Goal: Check status: Check status

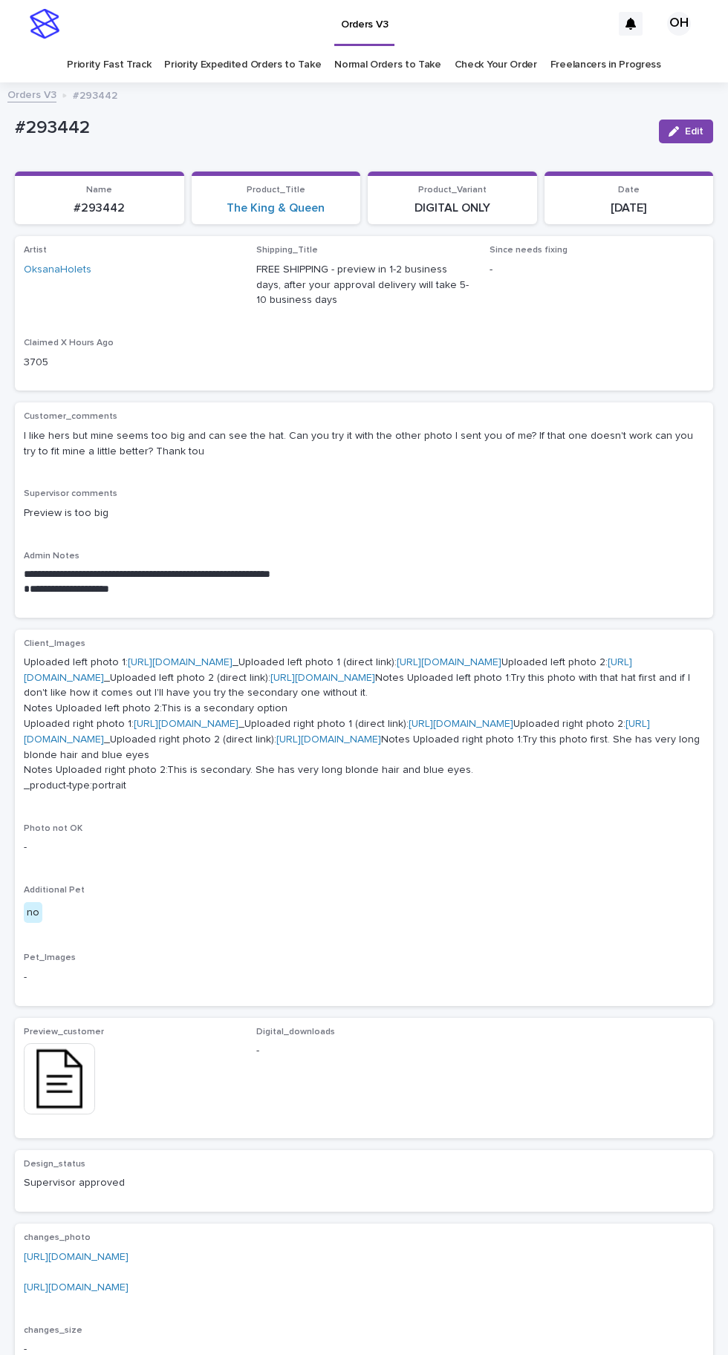
click at [496, 64] on link "Check Your Order" at bounding box center [495, 65] width 82 height 35
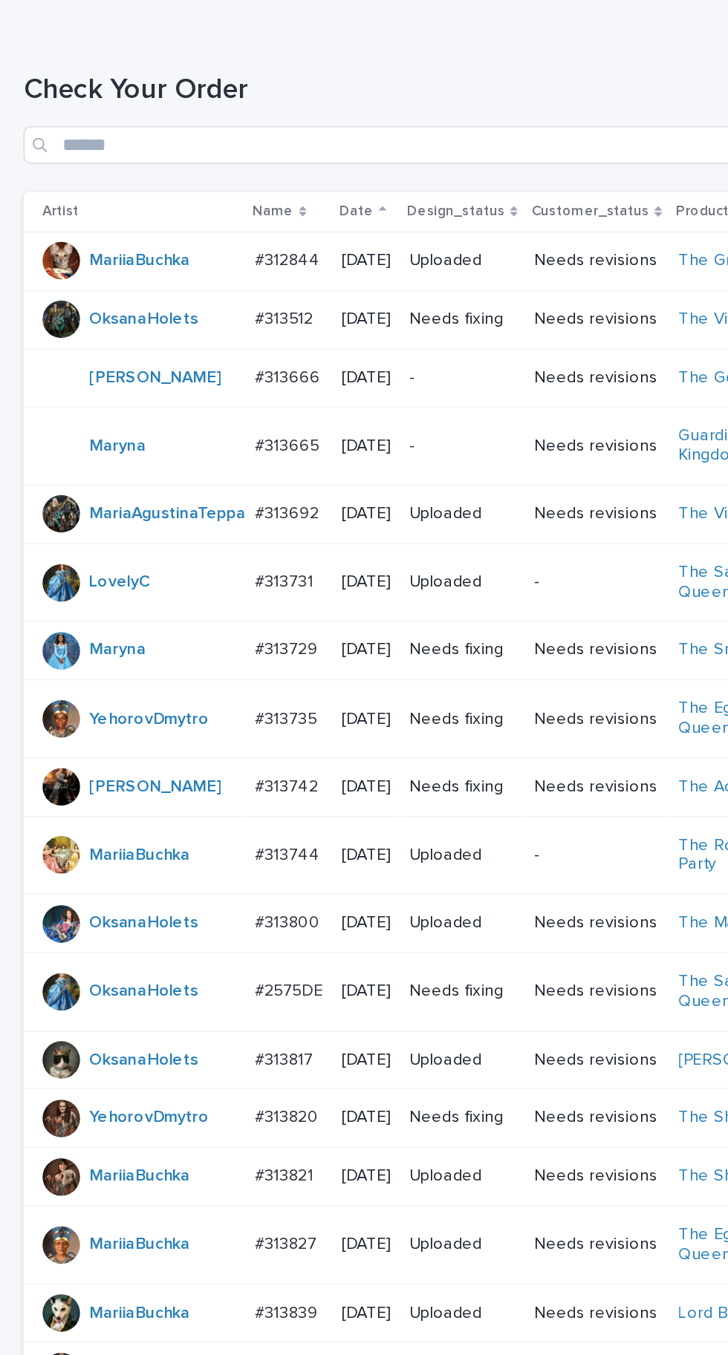
click at [189, 370] on td "#313512 #313512" at bounding box center [182, 388] width 55 height 37
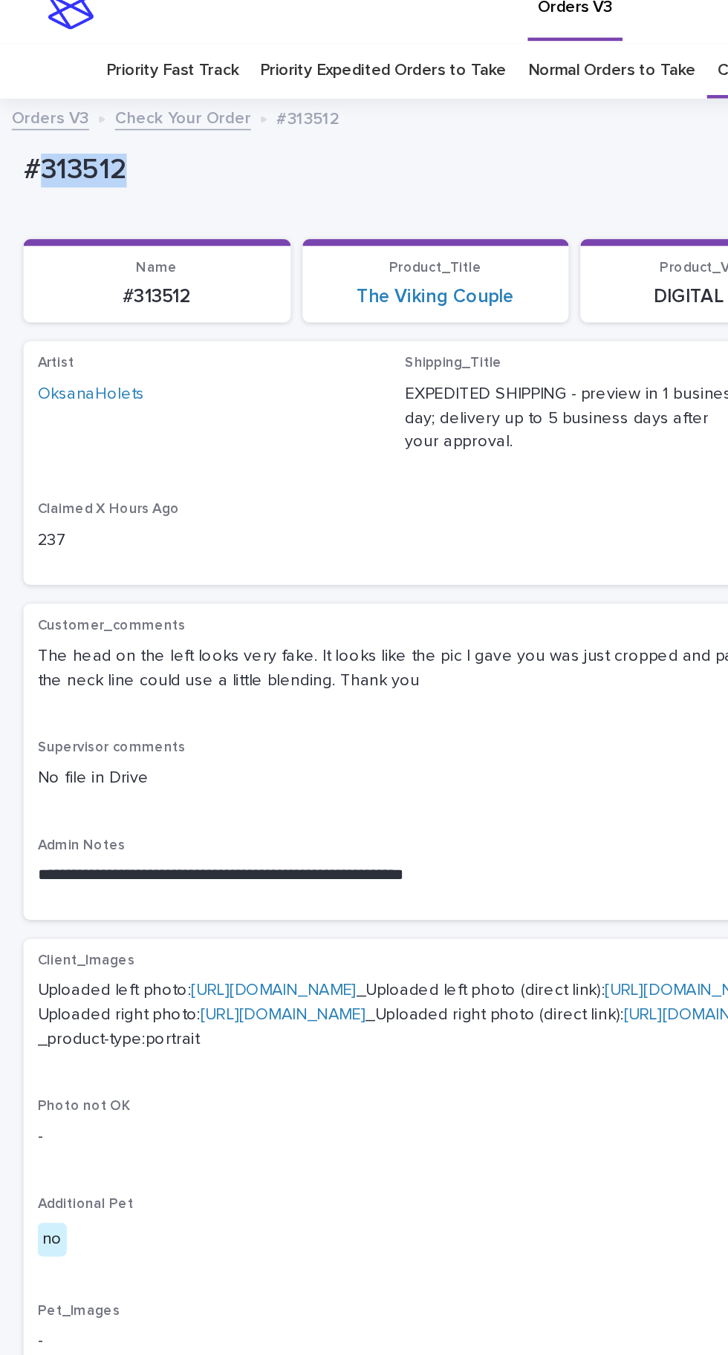
copy p "313512"
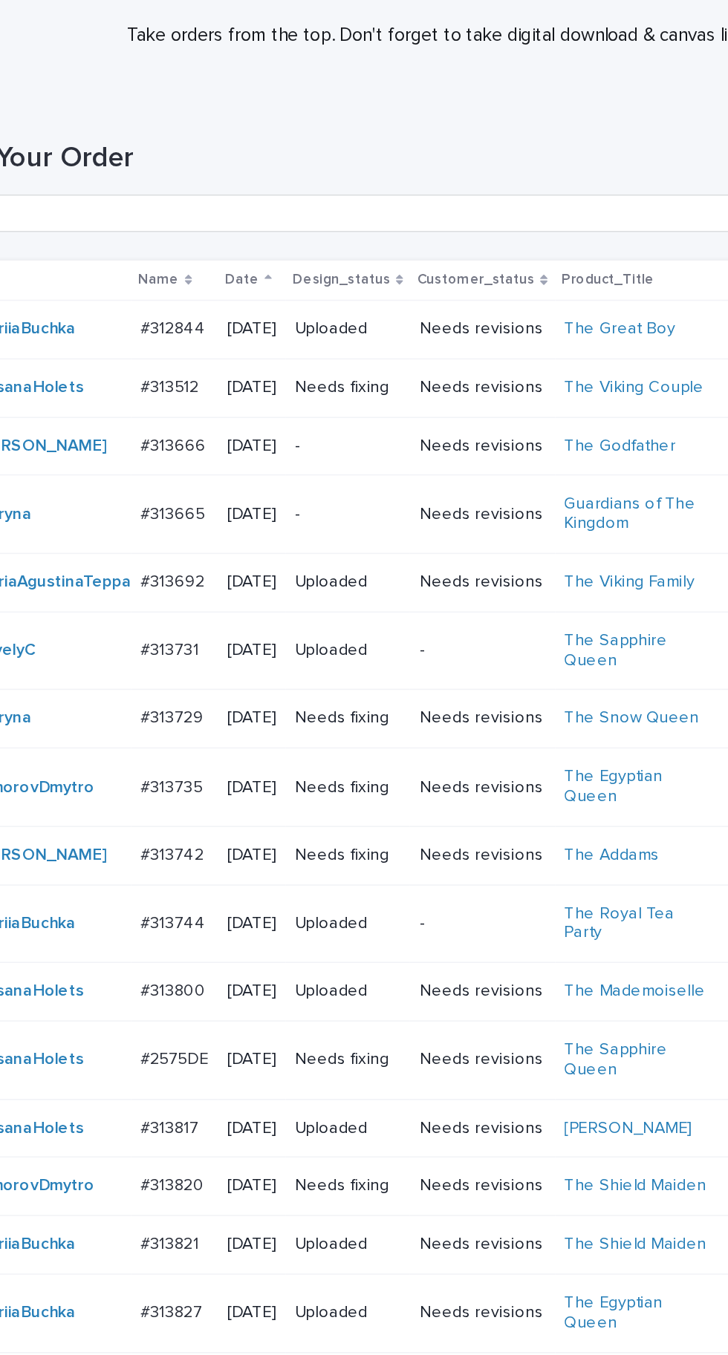
scroll to position [371, 0]
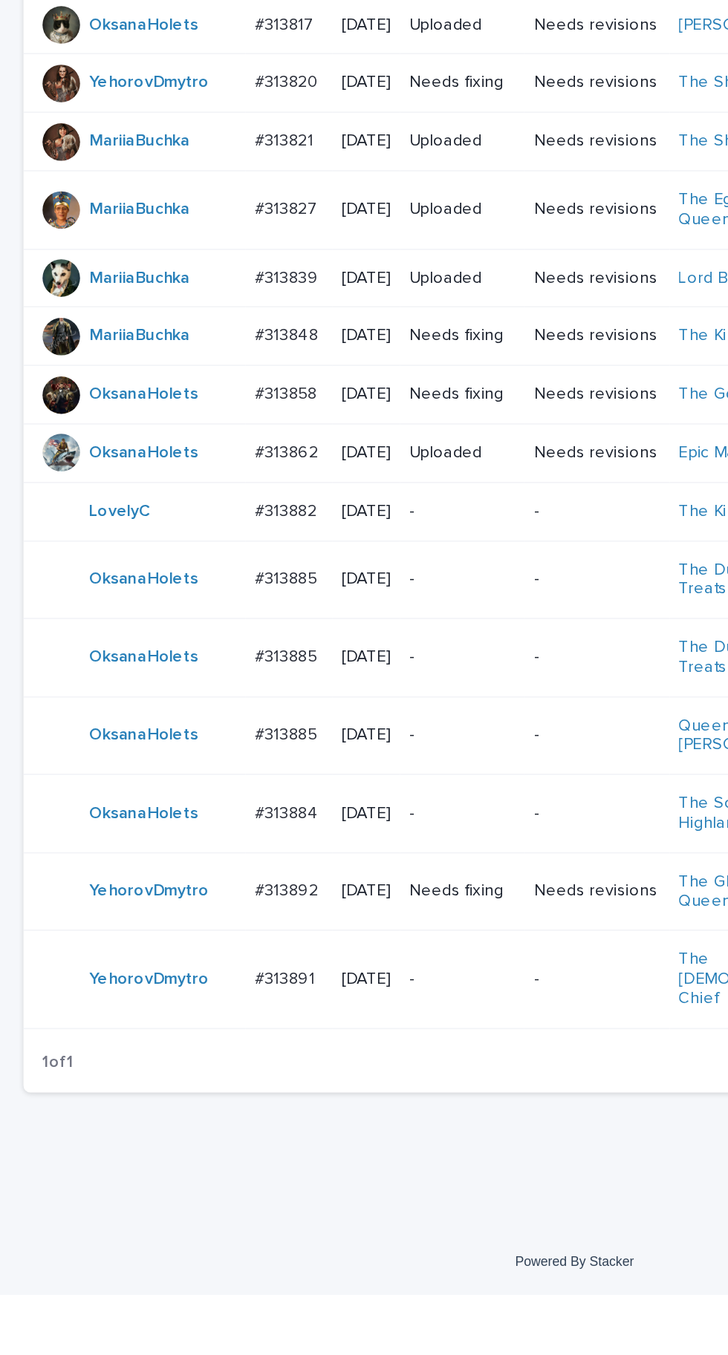
click at [200, 1161] on p "#313891" at bounding box center [181, 1154] width 41 height 16
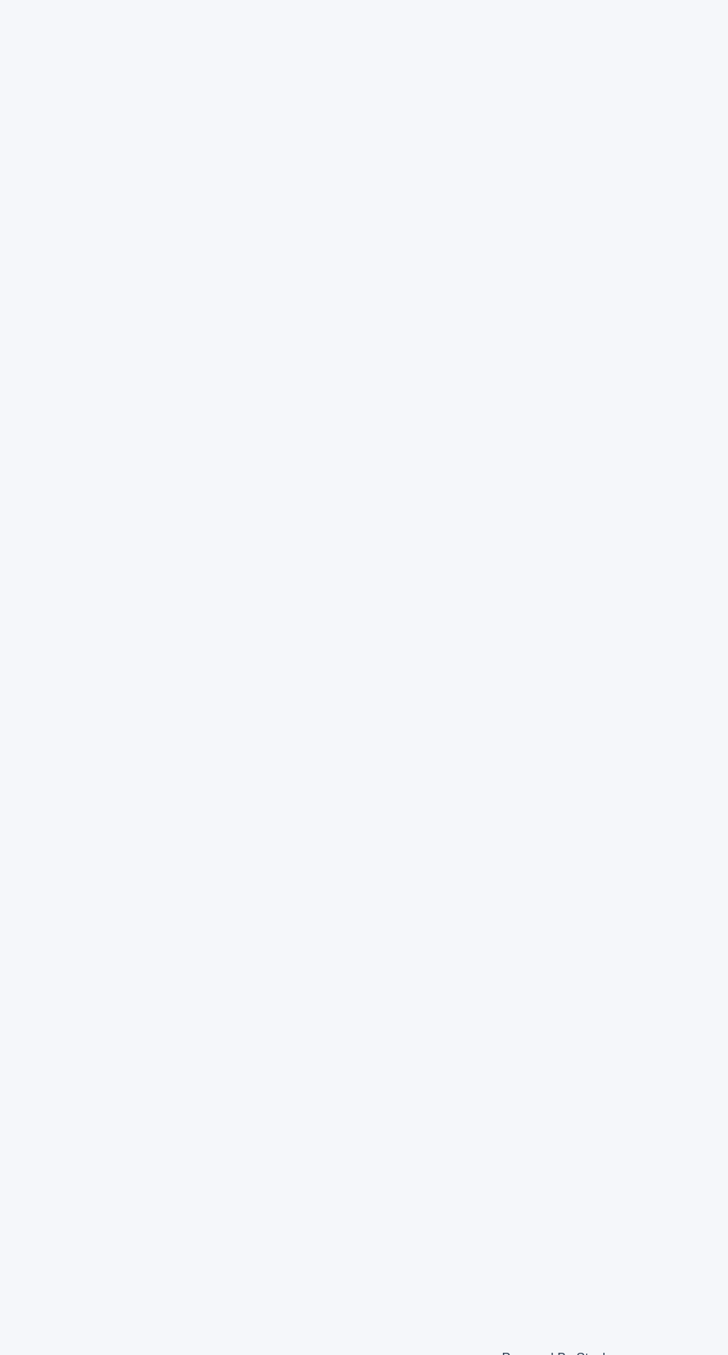
scroll to position [47, 0]
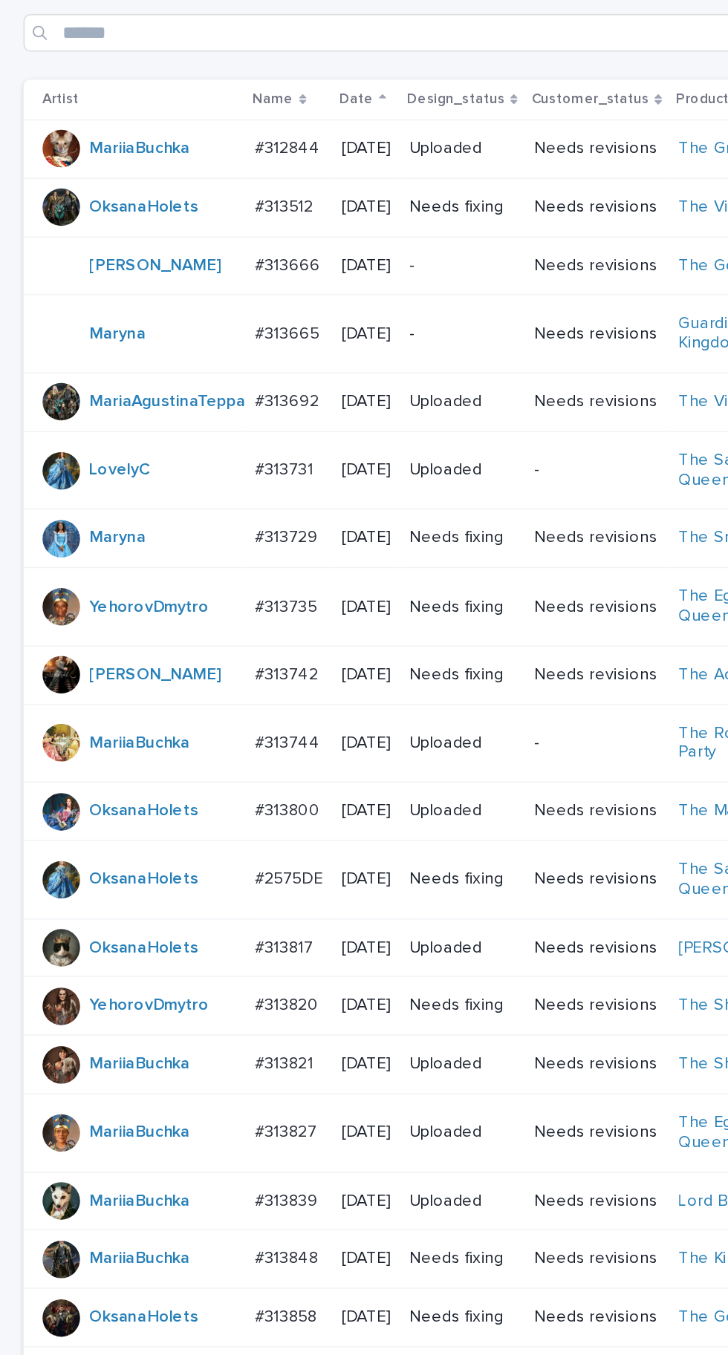
scroll to position [258, 0]
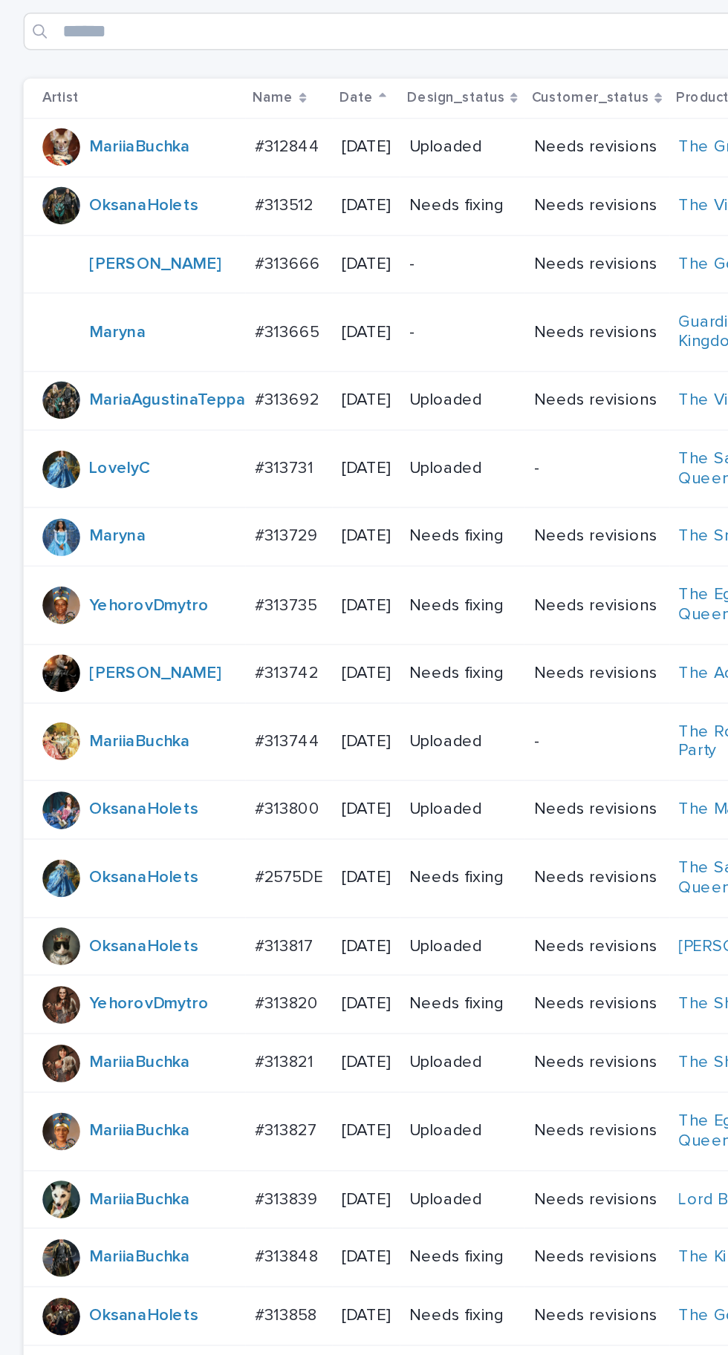
click at [208, 409] on td "#313735 #313735" at bounding box center [182, 384] width 55 height 50
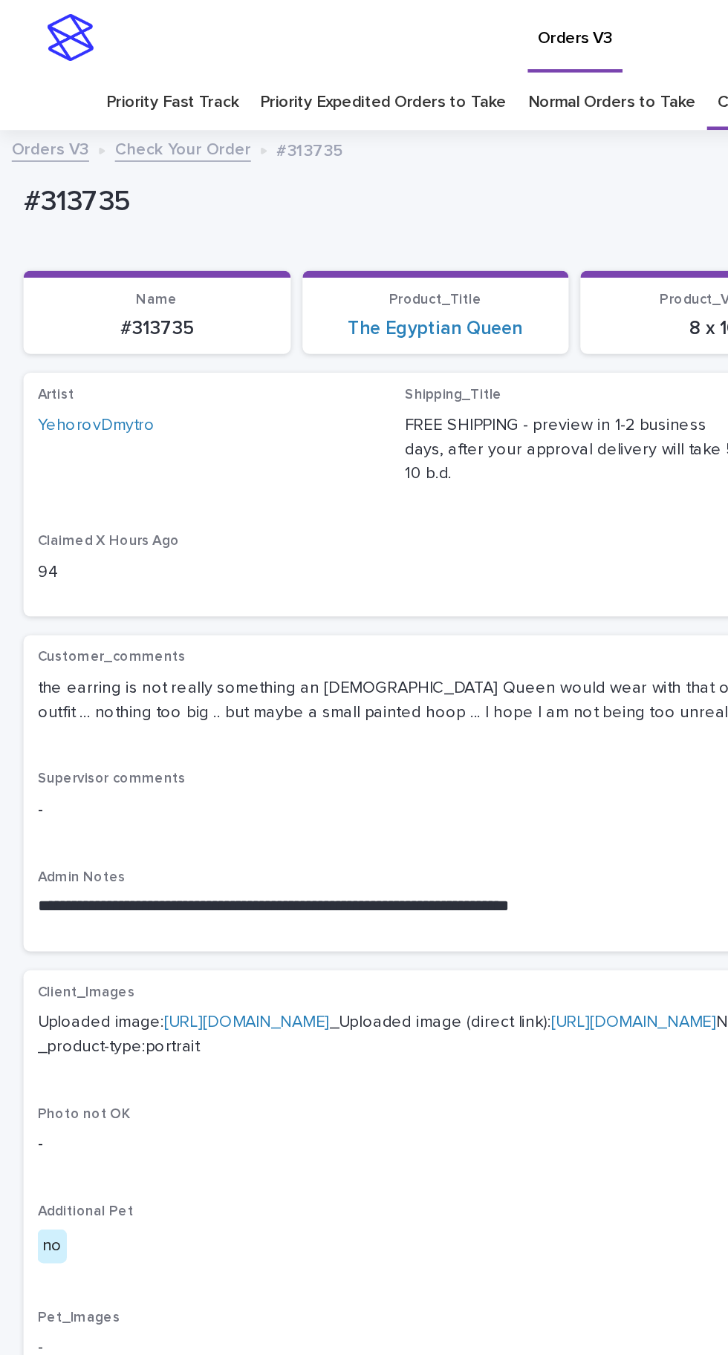
scroll to position [39, 0]
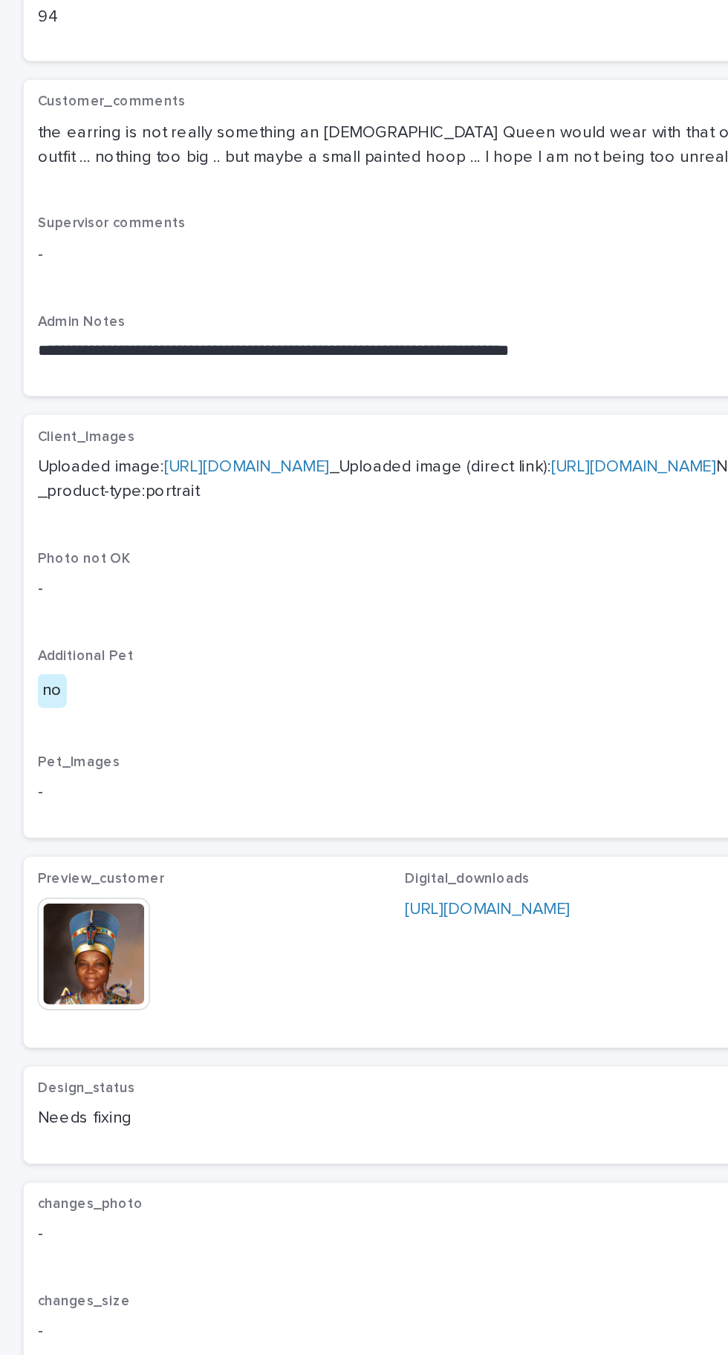
click at [84, 954] on img at bounding box center [59, 917] width 71 height 71
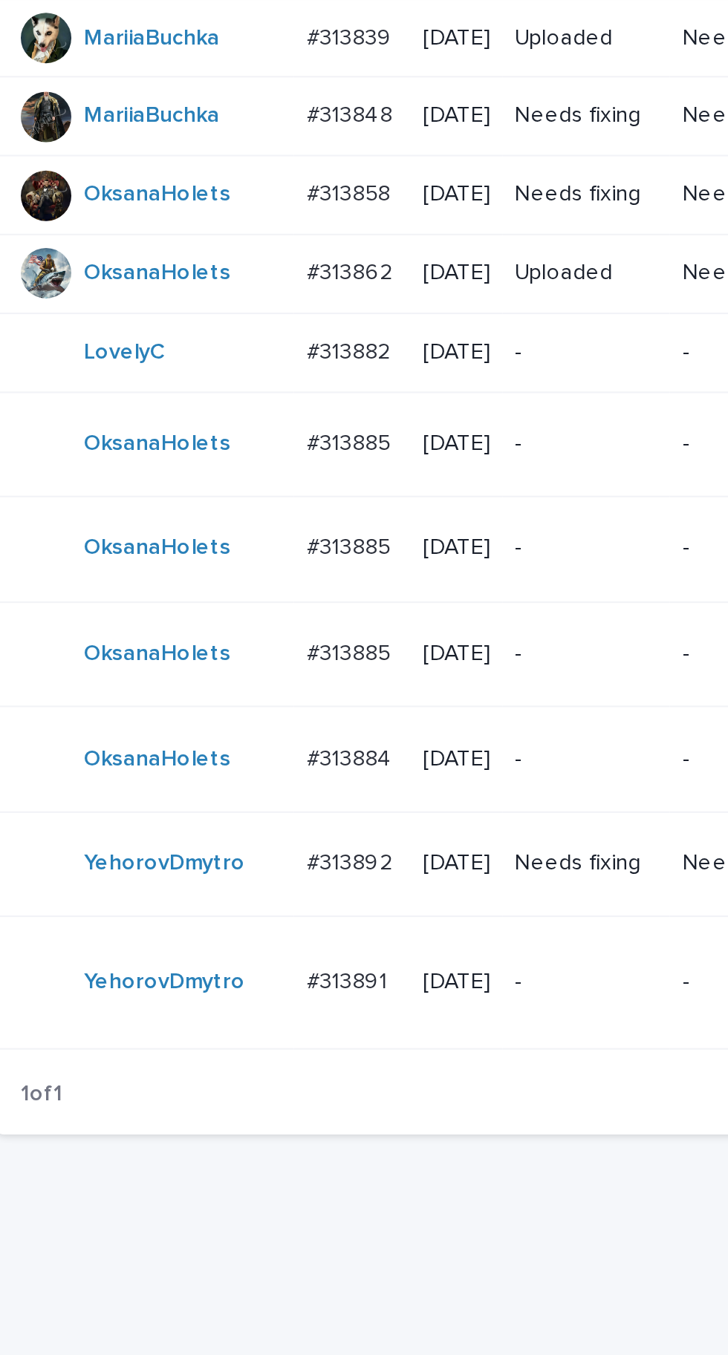
scroll to position [318, 0]
click at [197, 865] on p "#313882" at bounding box center [182, 858] width 42 height 16
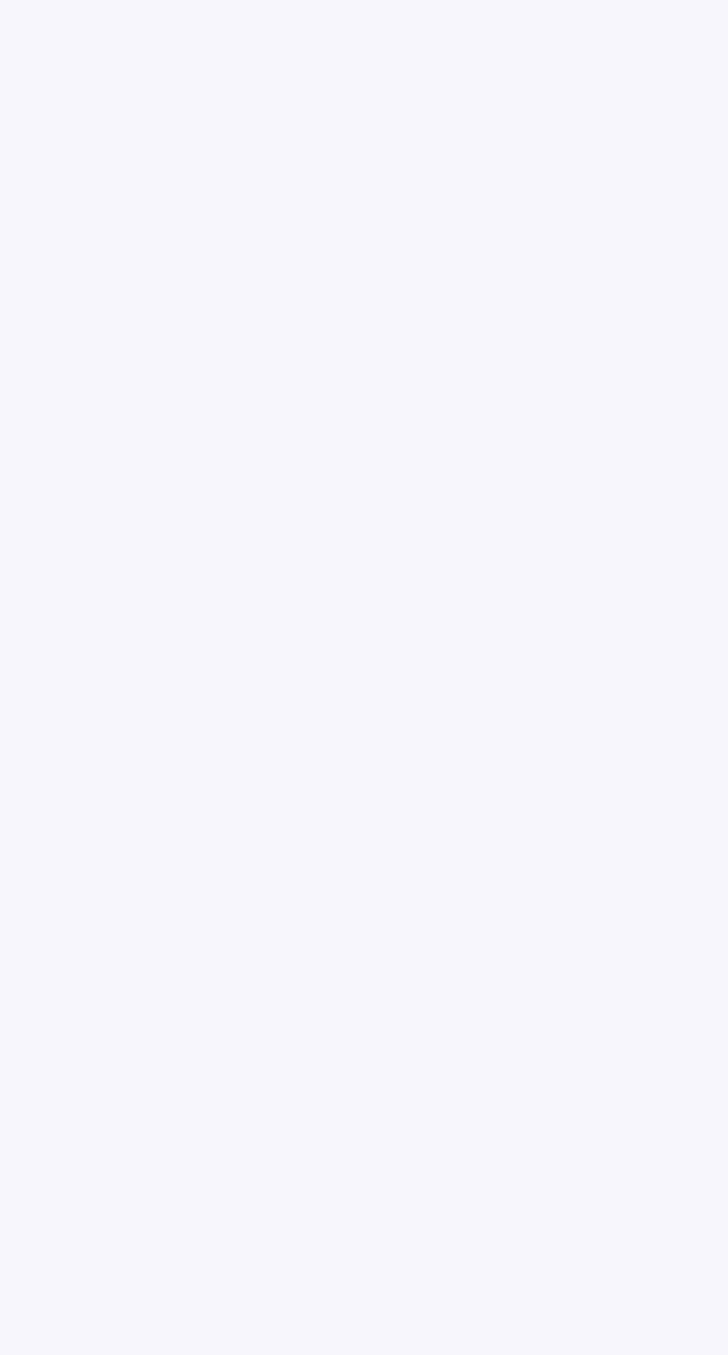
scroll to position [47, 0]
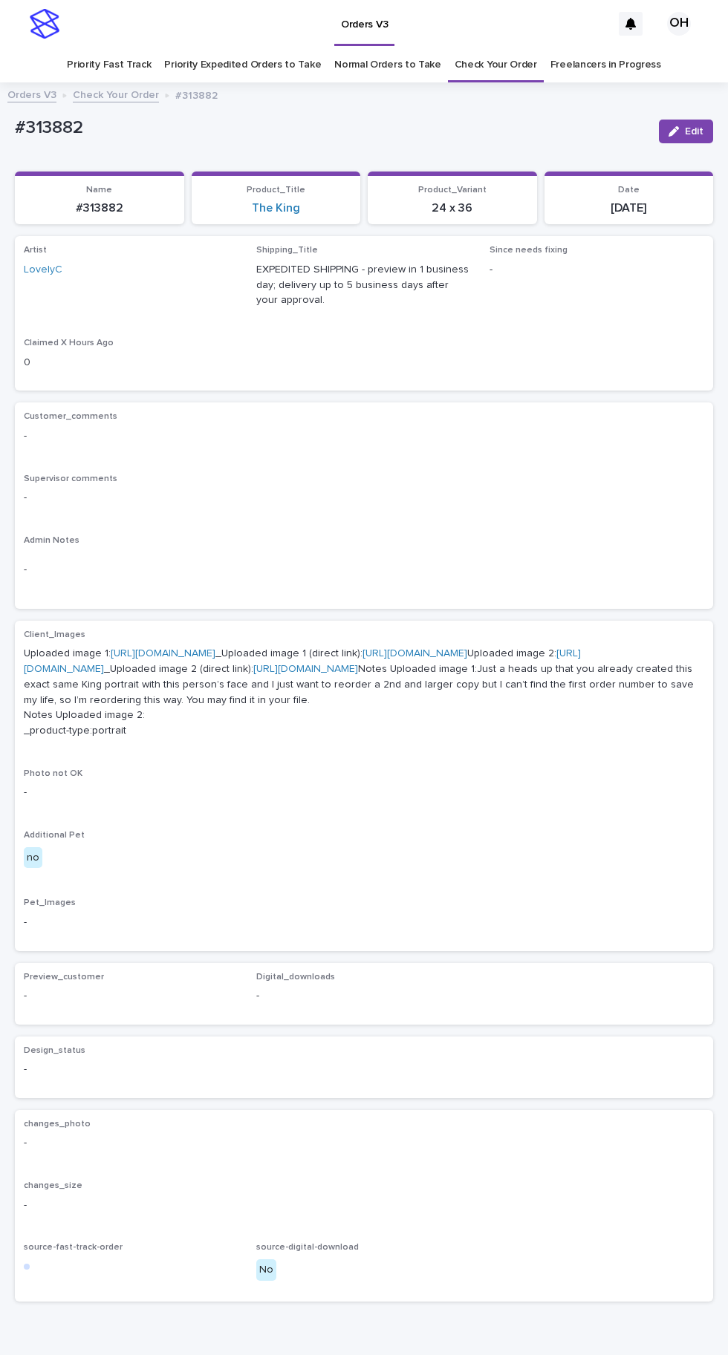
click at [500, 48] on link "Check Your Order" at bounding box center [495, 65] width 82 height 35
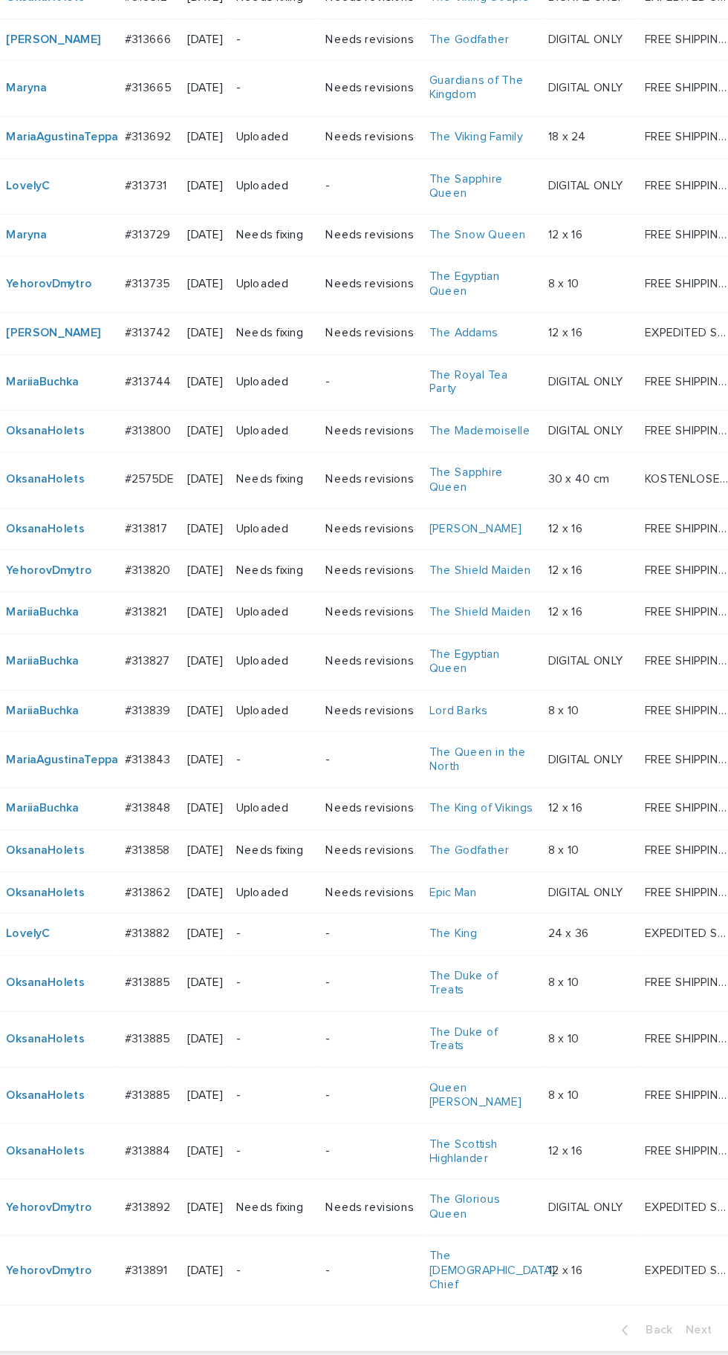
scroll to position [287, 0]
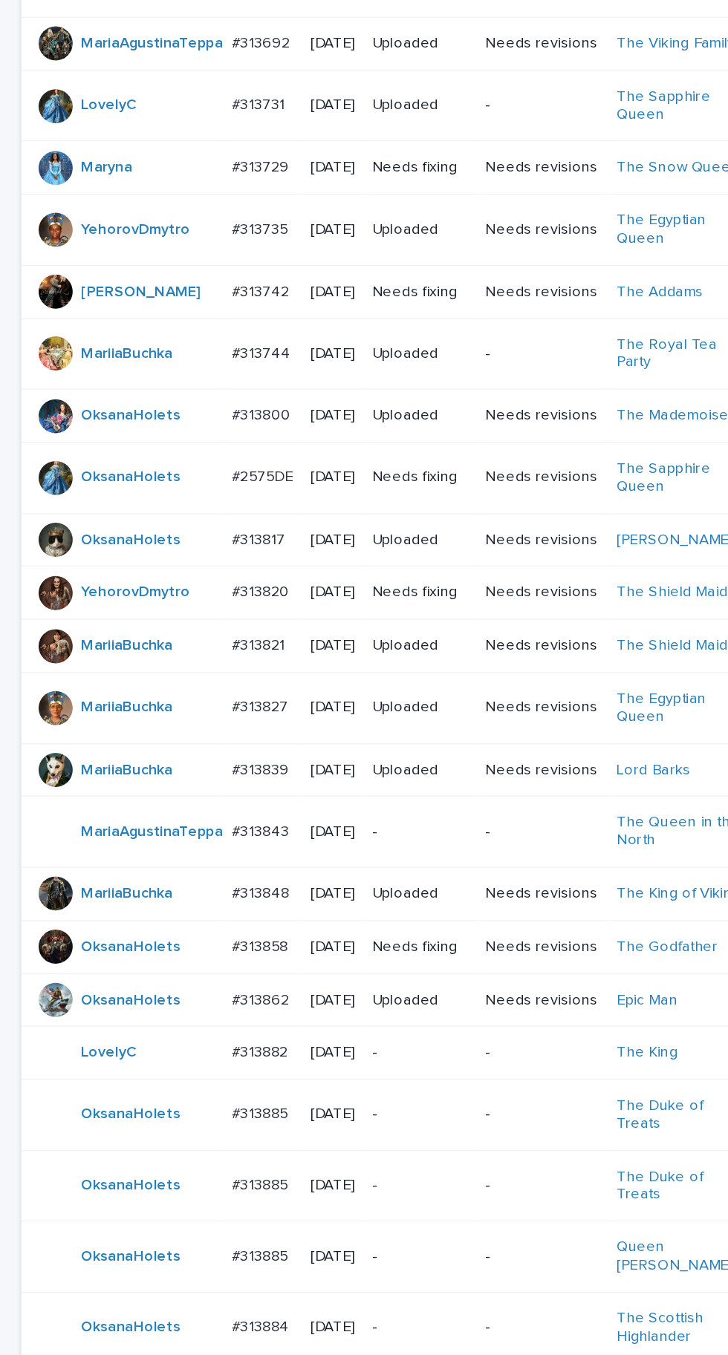
click at [192, 533] on p "#2575DE" at bounding box center [184, 526] width 46 height 16
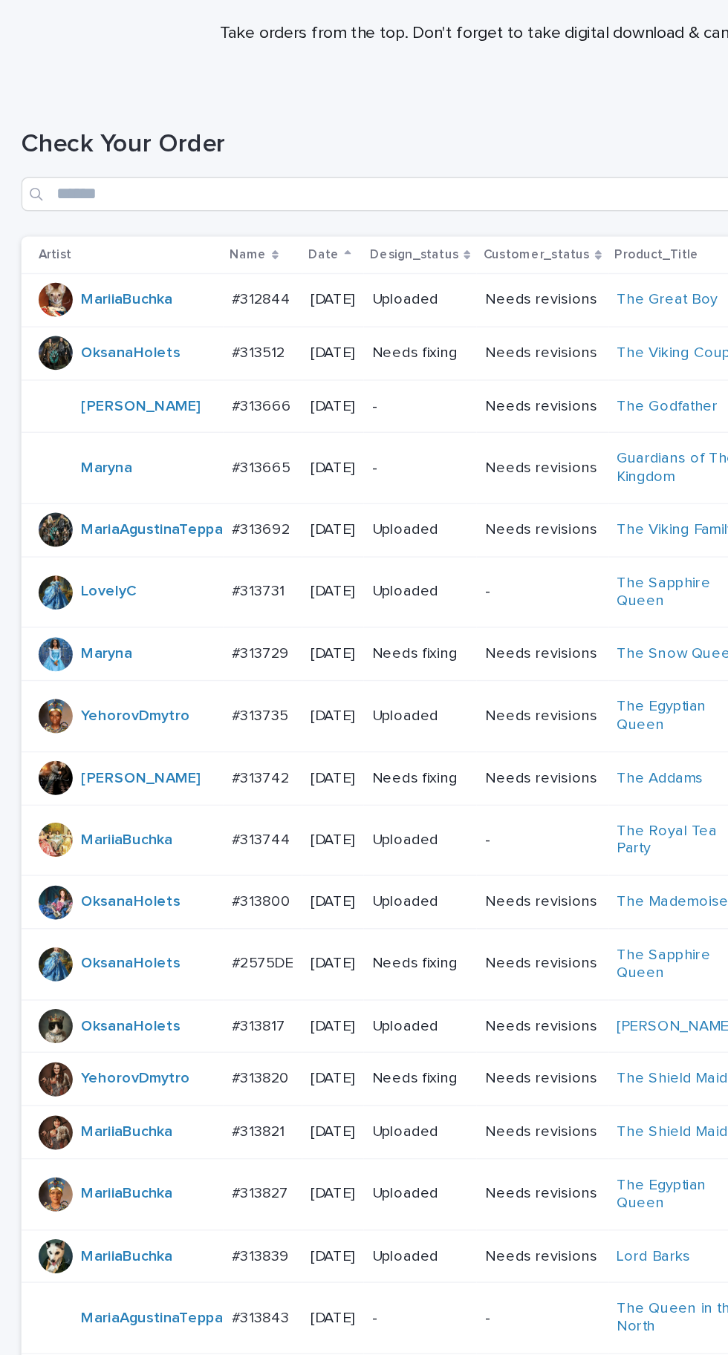
click at [188, 395] on div "#313512 #313512" at bounding box center [182, 389] width 43 height 25
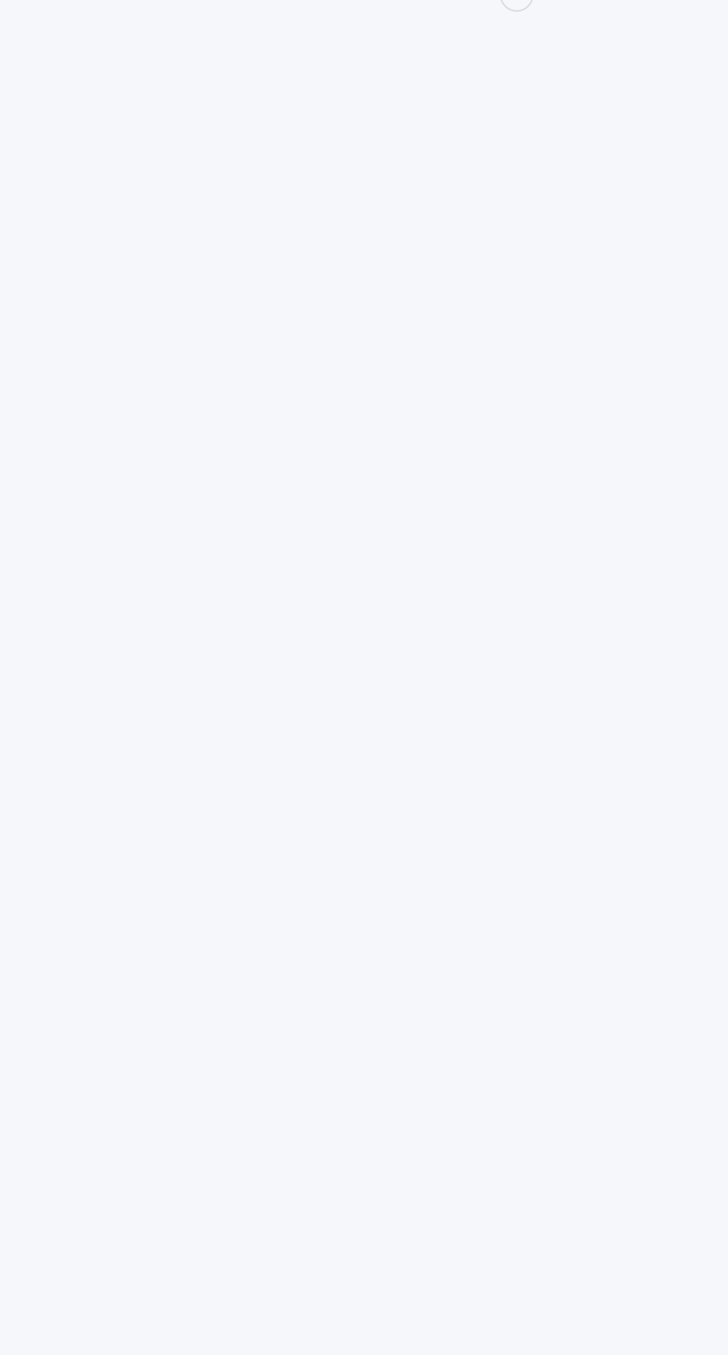
scroll to position [47, 0]
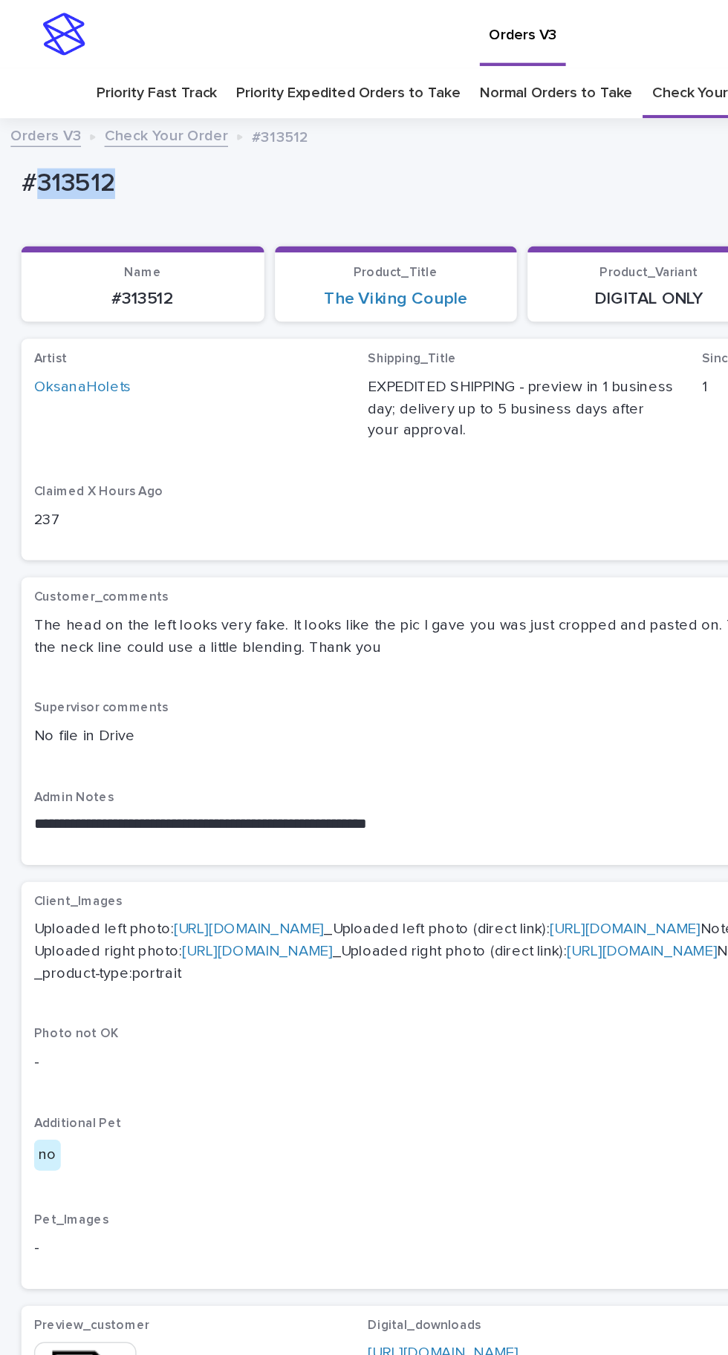
copy p "313512"
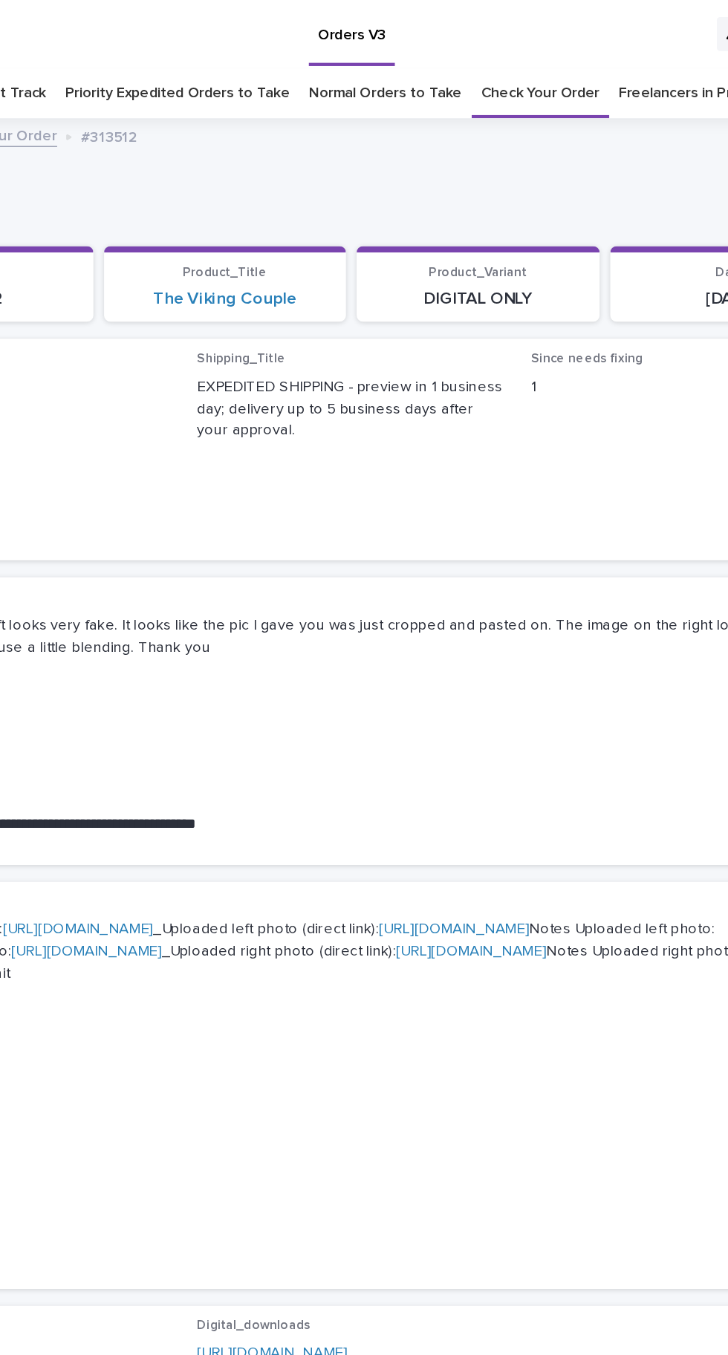
scroll to position [0, 0]
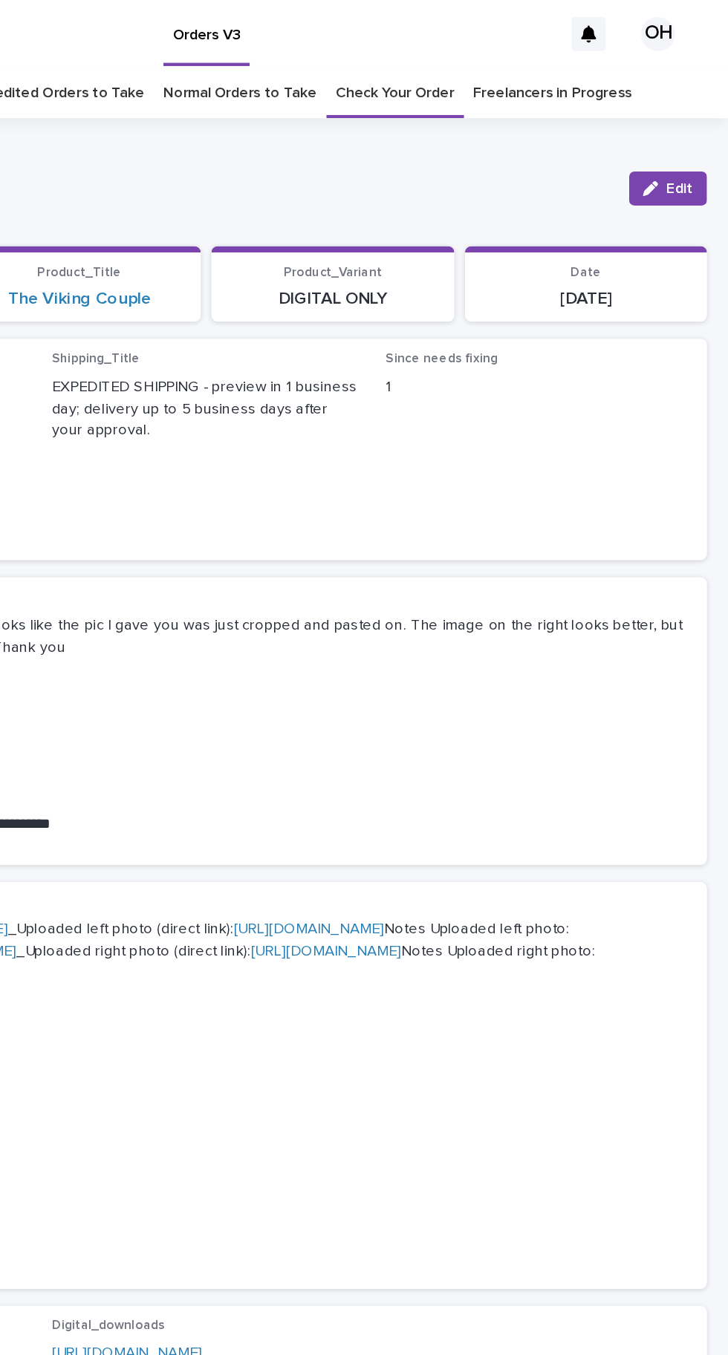
click at [695, 126] on span "Edit" at bounding box center [694, 131] width 19 height 10
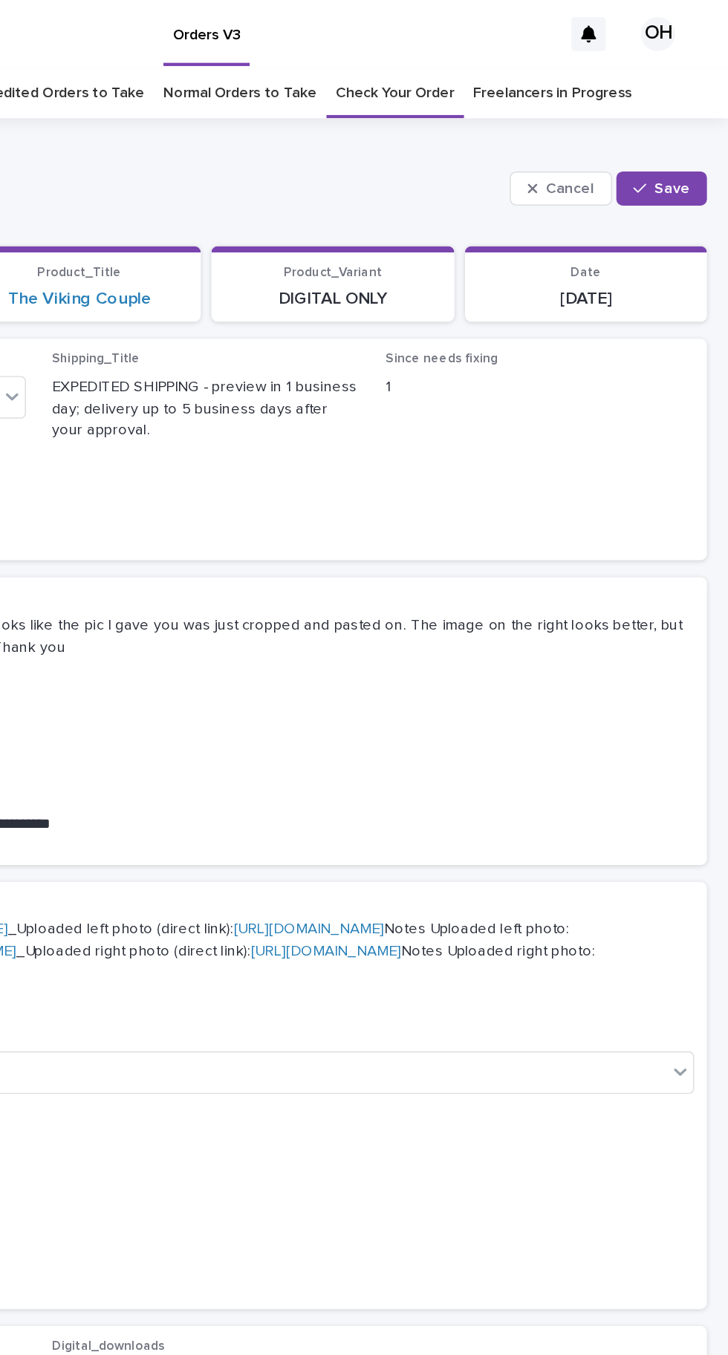
click at [706, 120] on button "Save" at bounding box center [681, 132] width 63 height 24
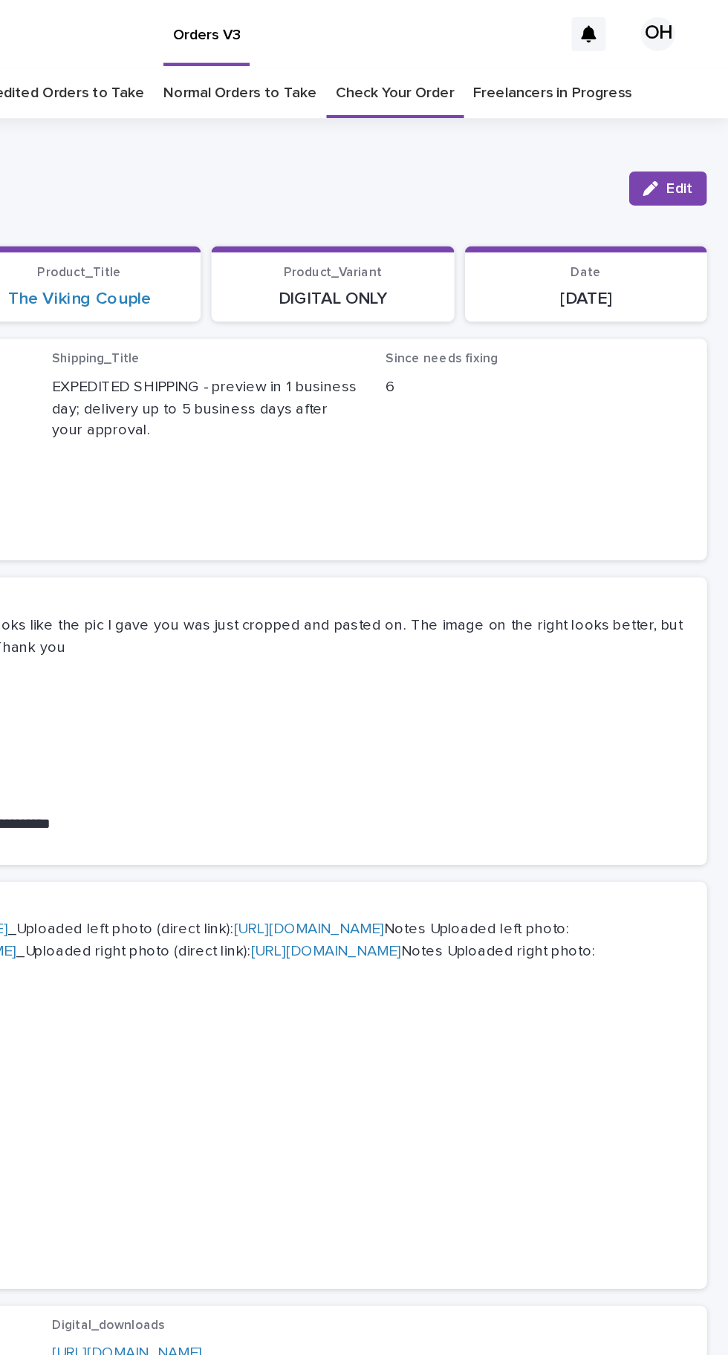
click at [694, 126] on span "Edit" at bounding box center [694, 131] width 19 height 10
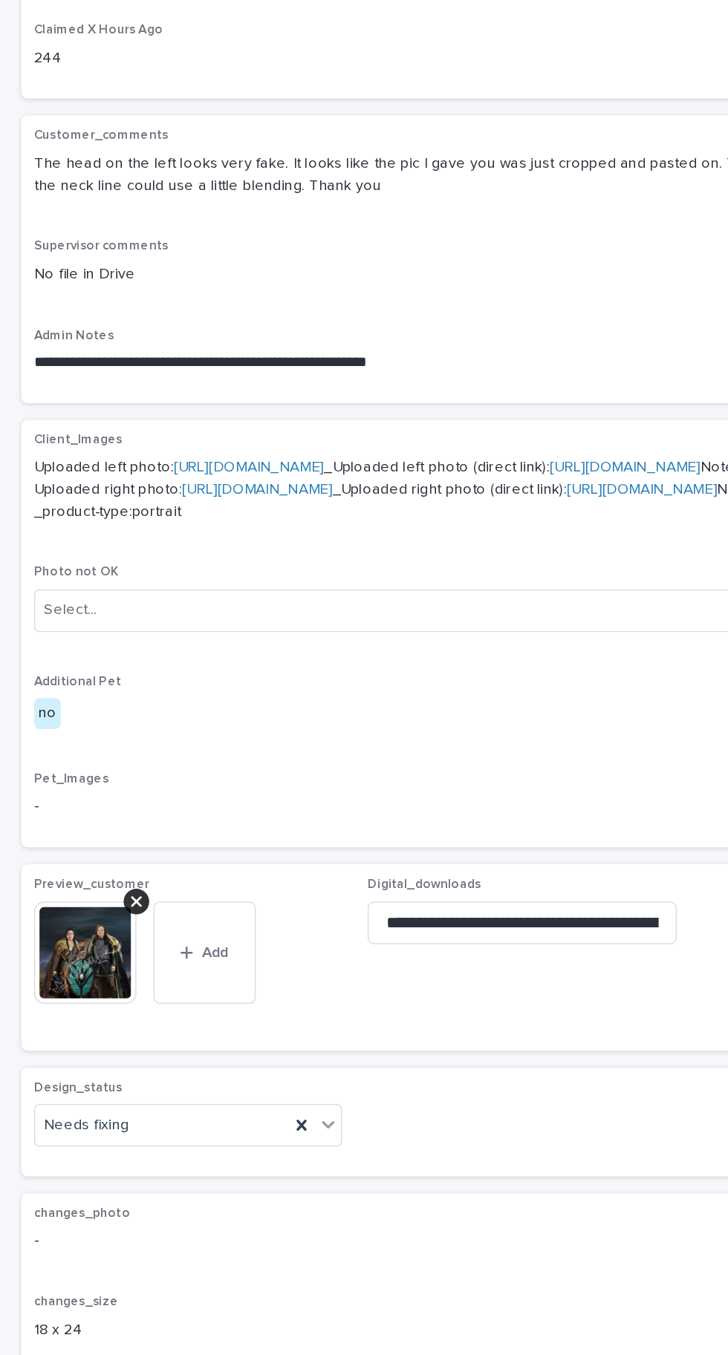
scroll to position [168, 0]
click at [210, 992] on icon at bounding box center [210, 988] width 7 height 7
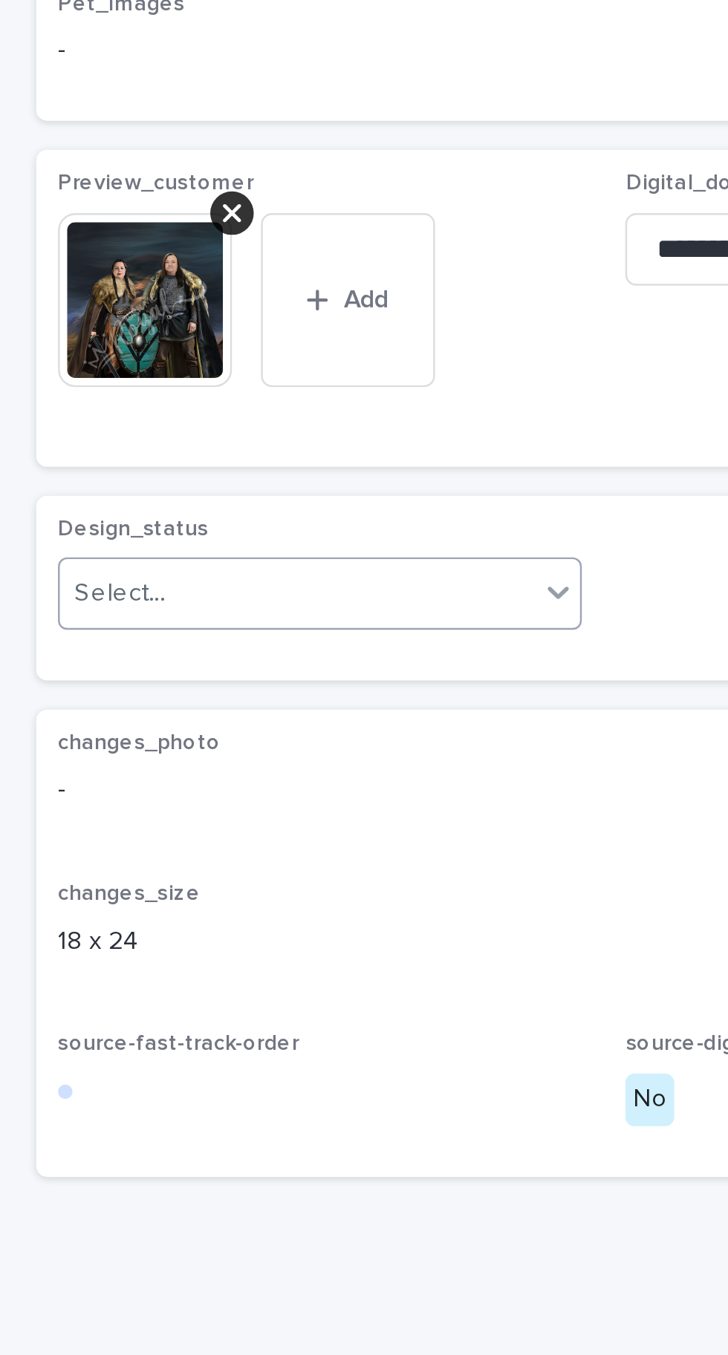
scroll to position [64, 0]
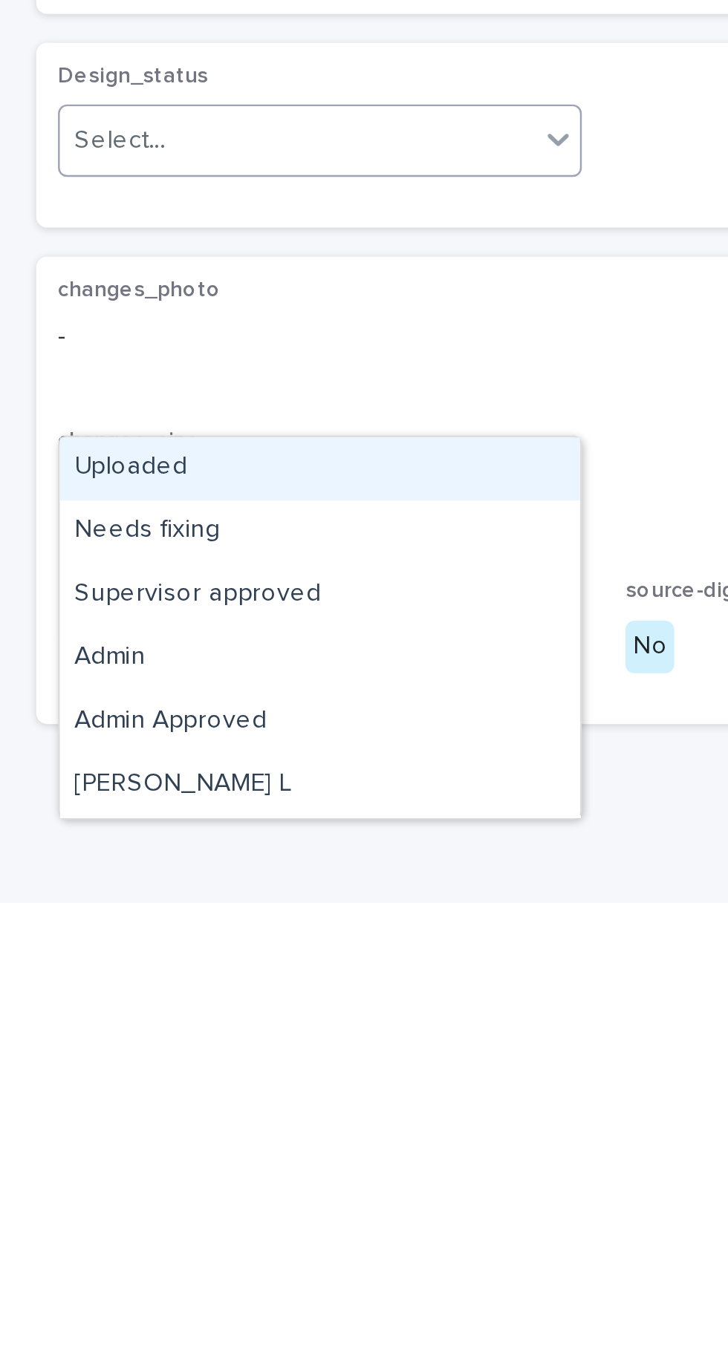
click at [178, 1164] on div "Uploaded" at bounding box center [131, 1177] width 213 height 26
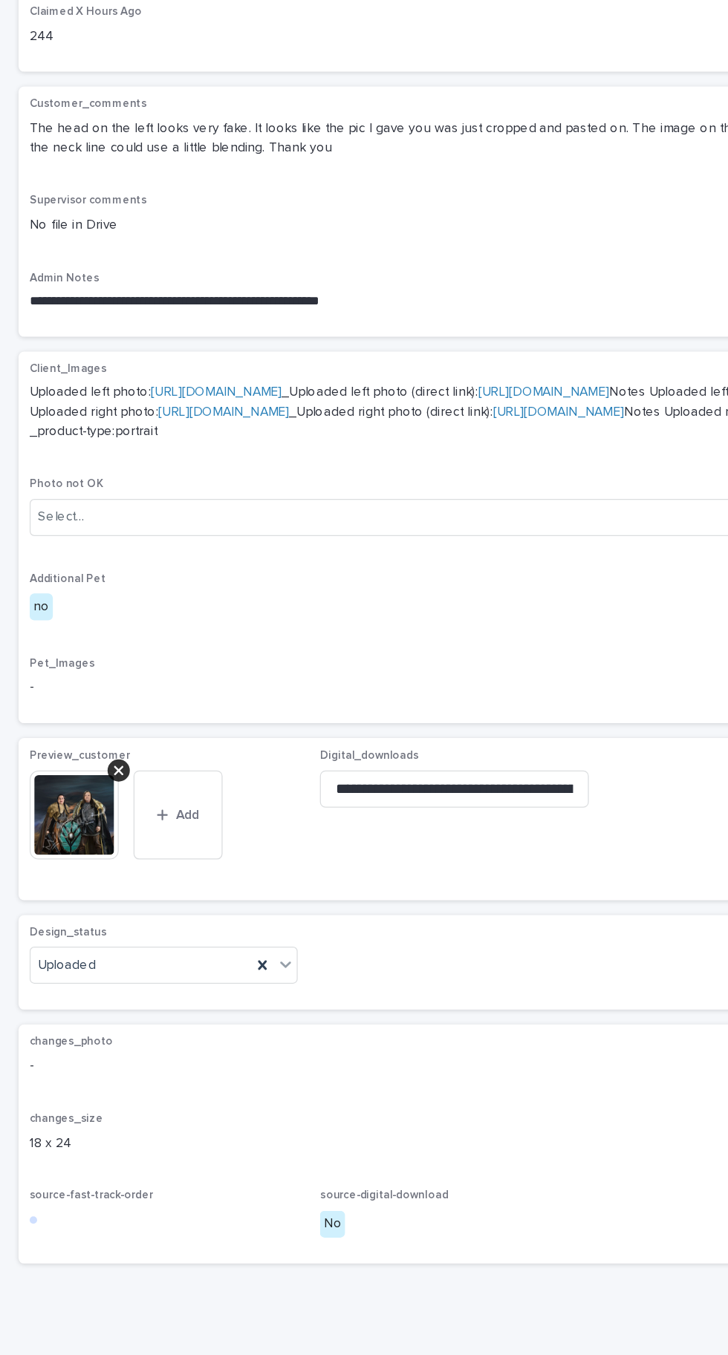
scroll to position [63, 0]
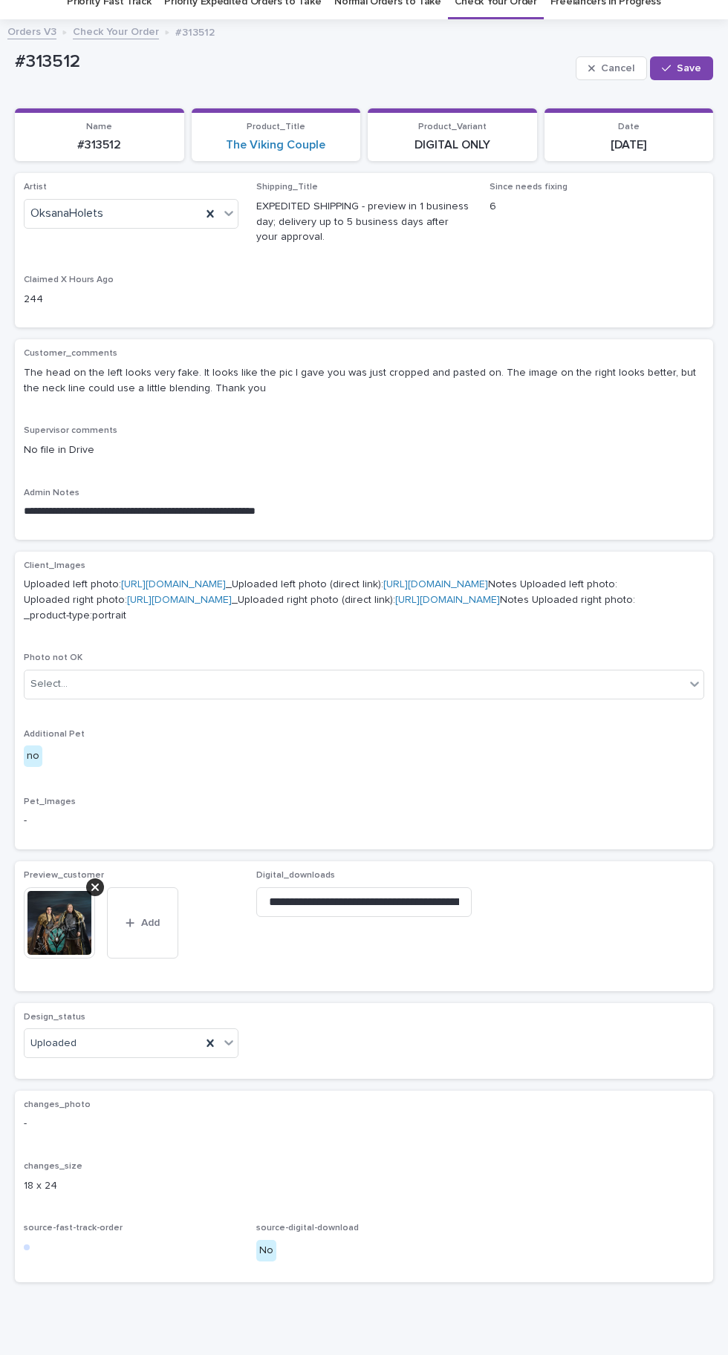
click at [711, 56] on button "Save" at bounding box center [681, 68] width 63 height 24
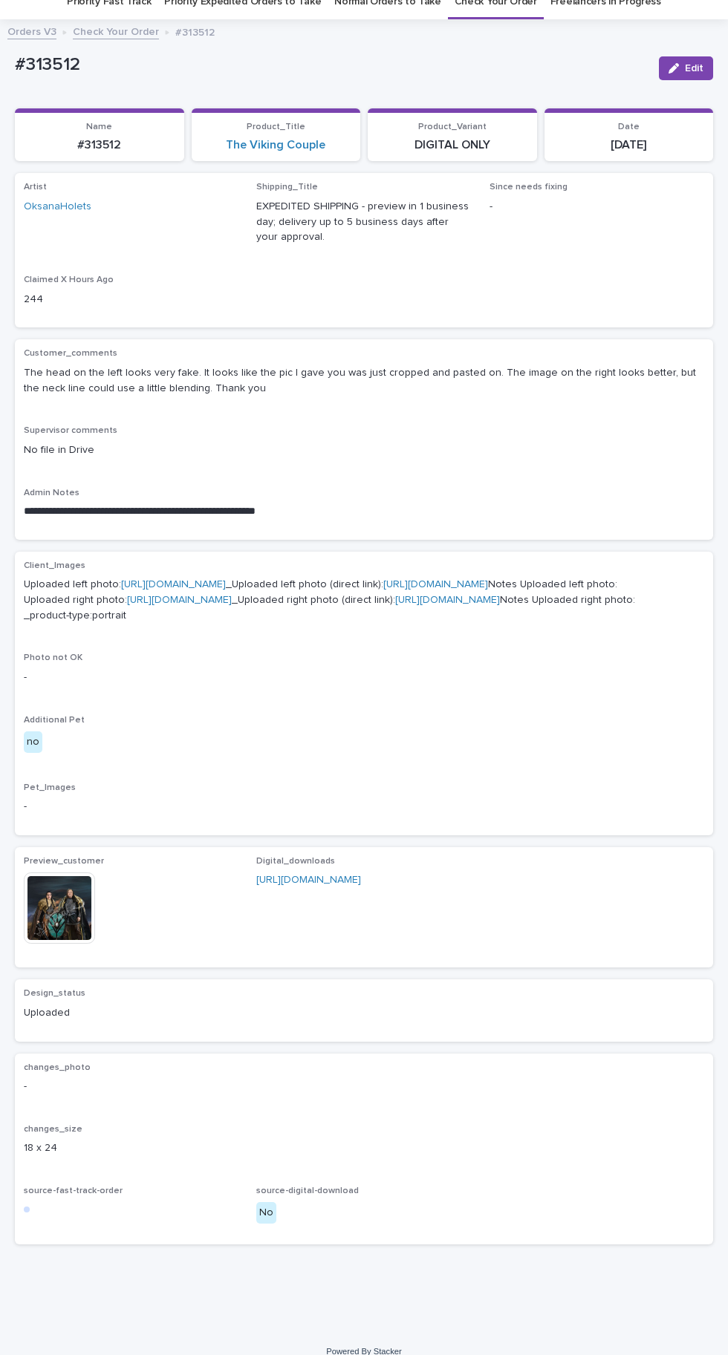
scroll to position [28, 0]
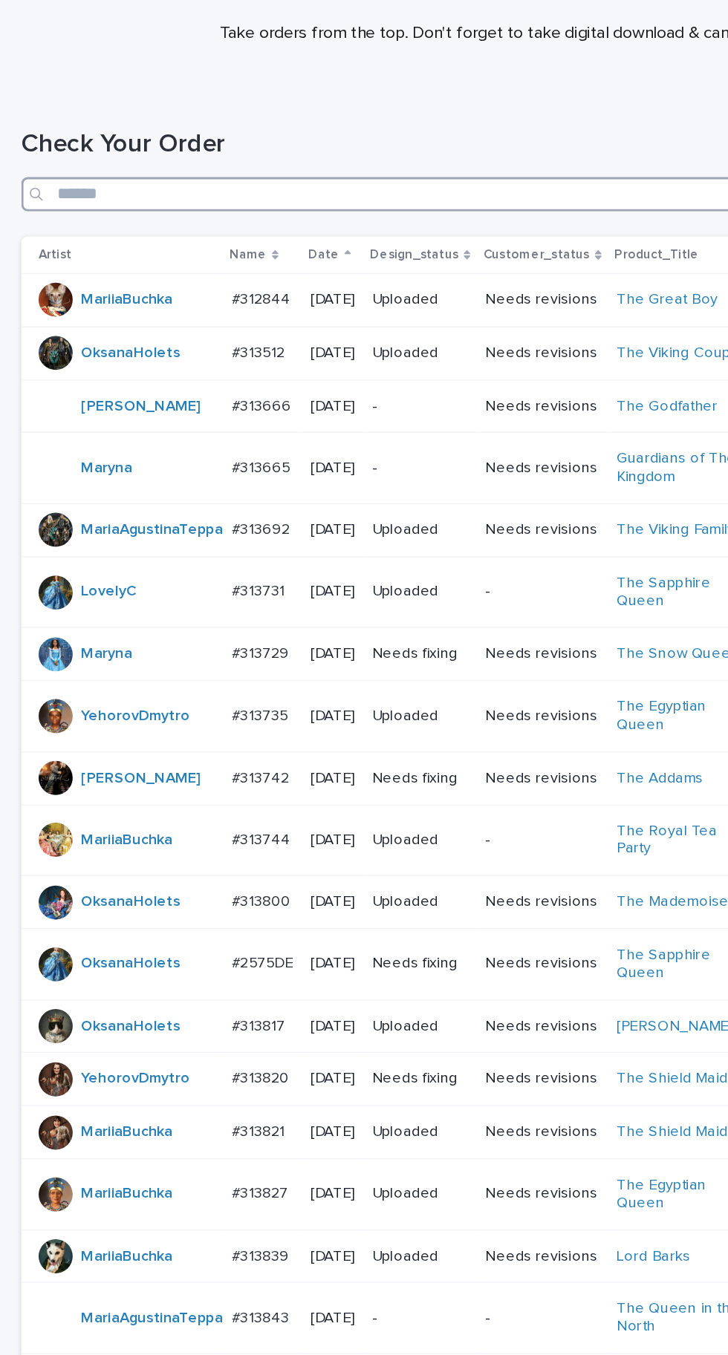
click at [252, 274] on input "Search" at bounding box center [364, 278] width 698 height 24
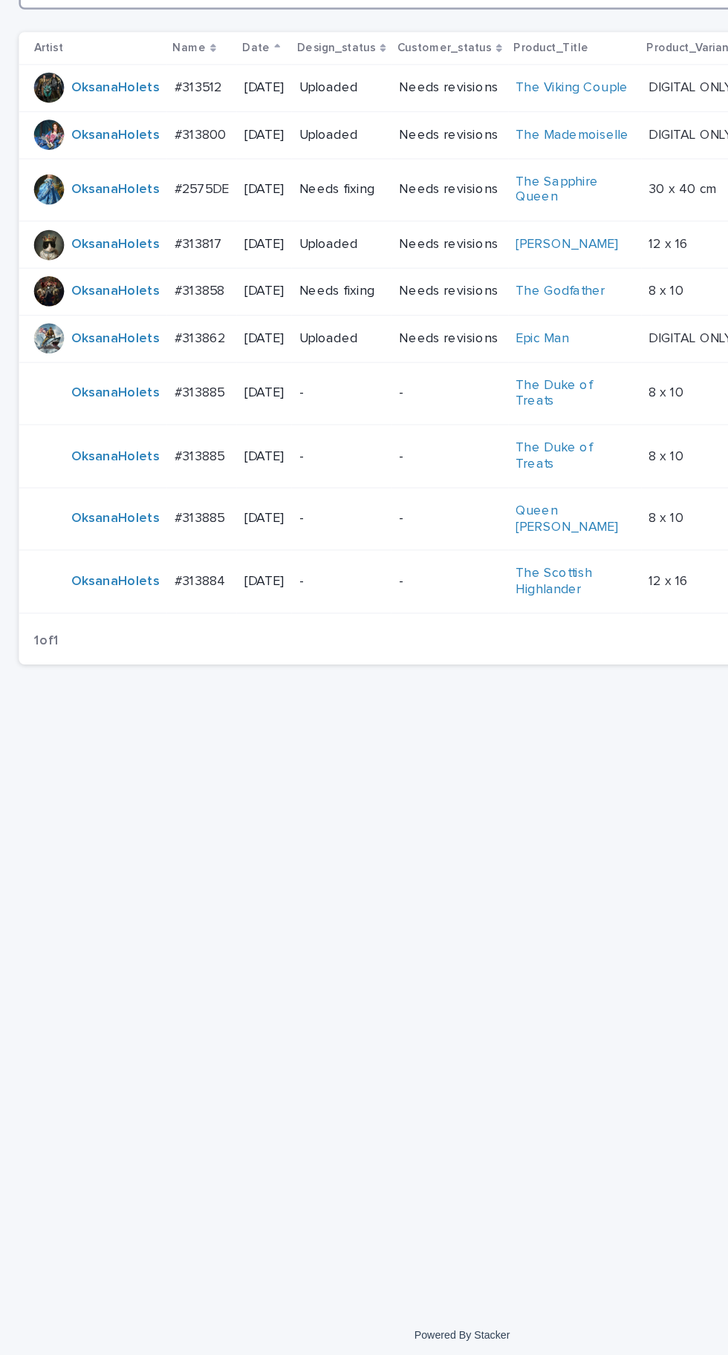
type input "***"
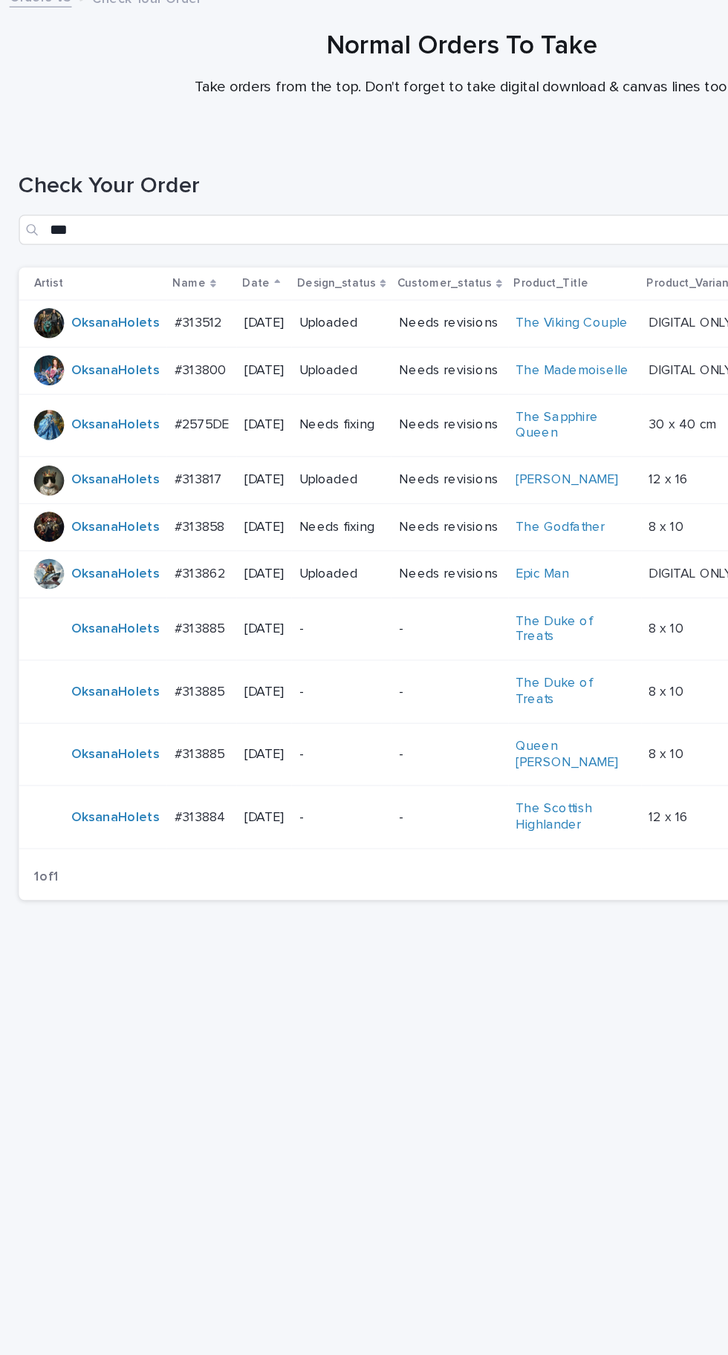
click at [166, 437] on p "#2575DE" at bounding box center [160, 431] width 46 height 16
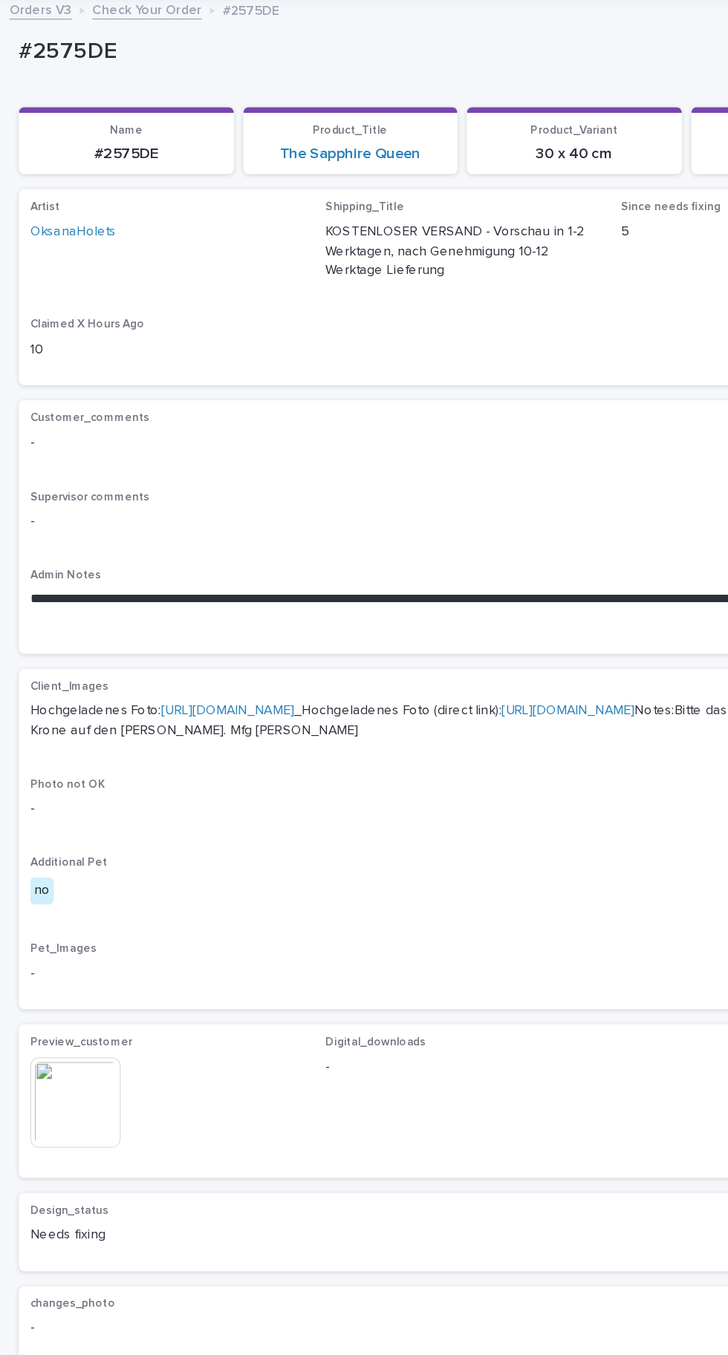
scroll to position [37, 0]
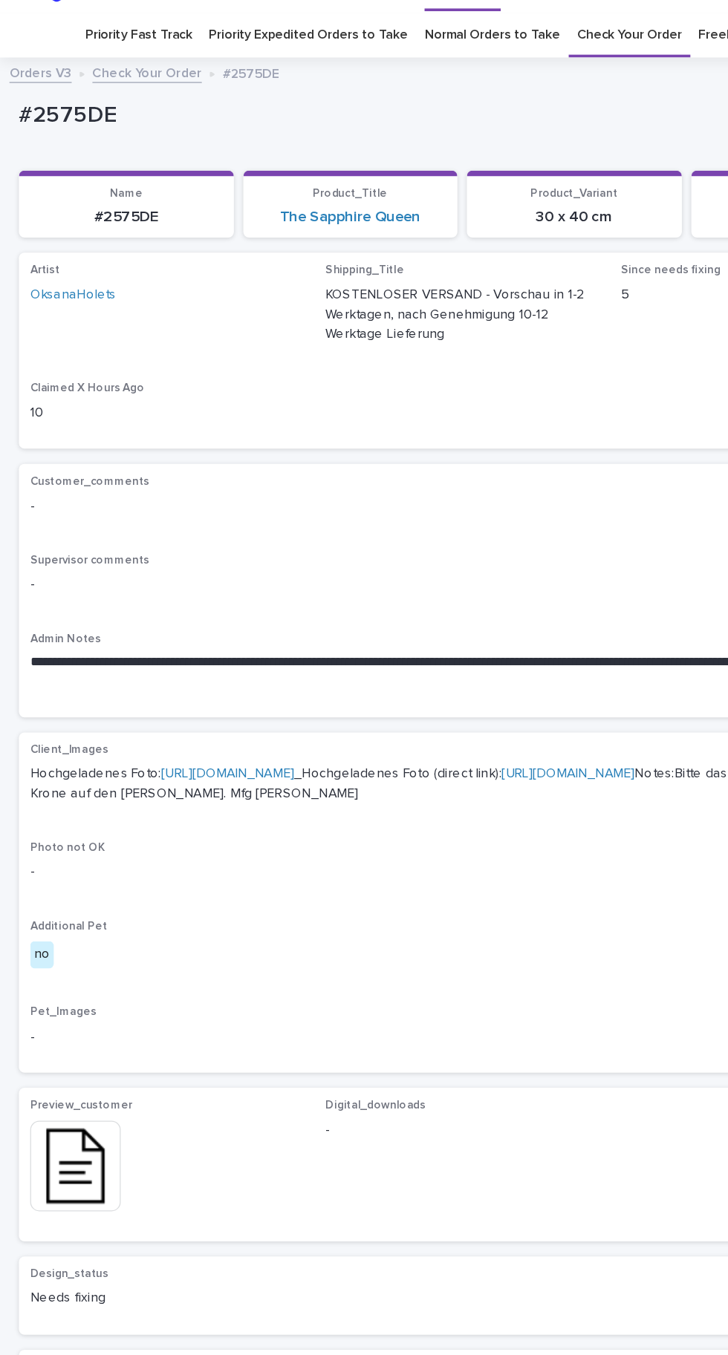
click at [232, 615] on link "[URL][DOMAIN_NAME]" at bounding box center [179, 610] width 105 height 10
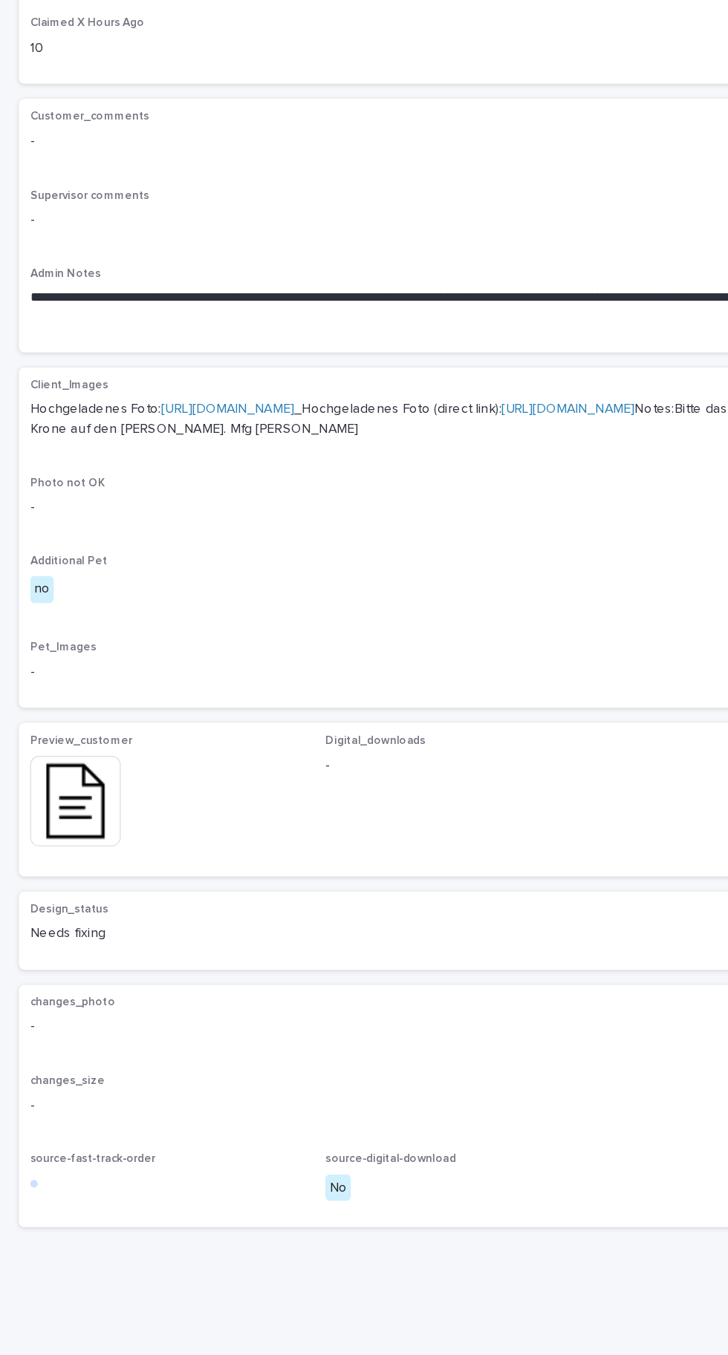
scroll to position [0, 0]
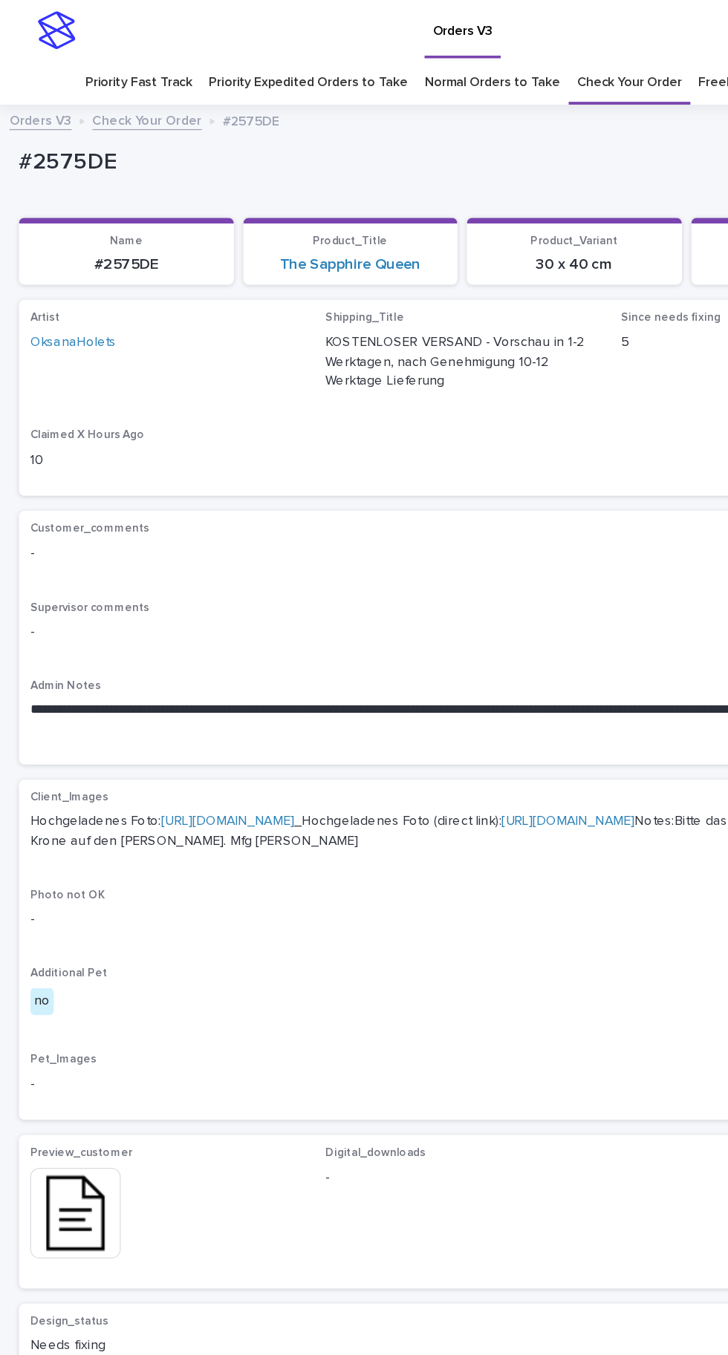
click at [512, 78] on link "Check Your Order" at bounding box center [495, 65] width 82 height 35
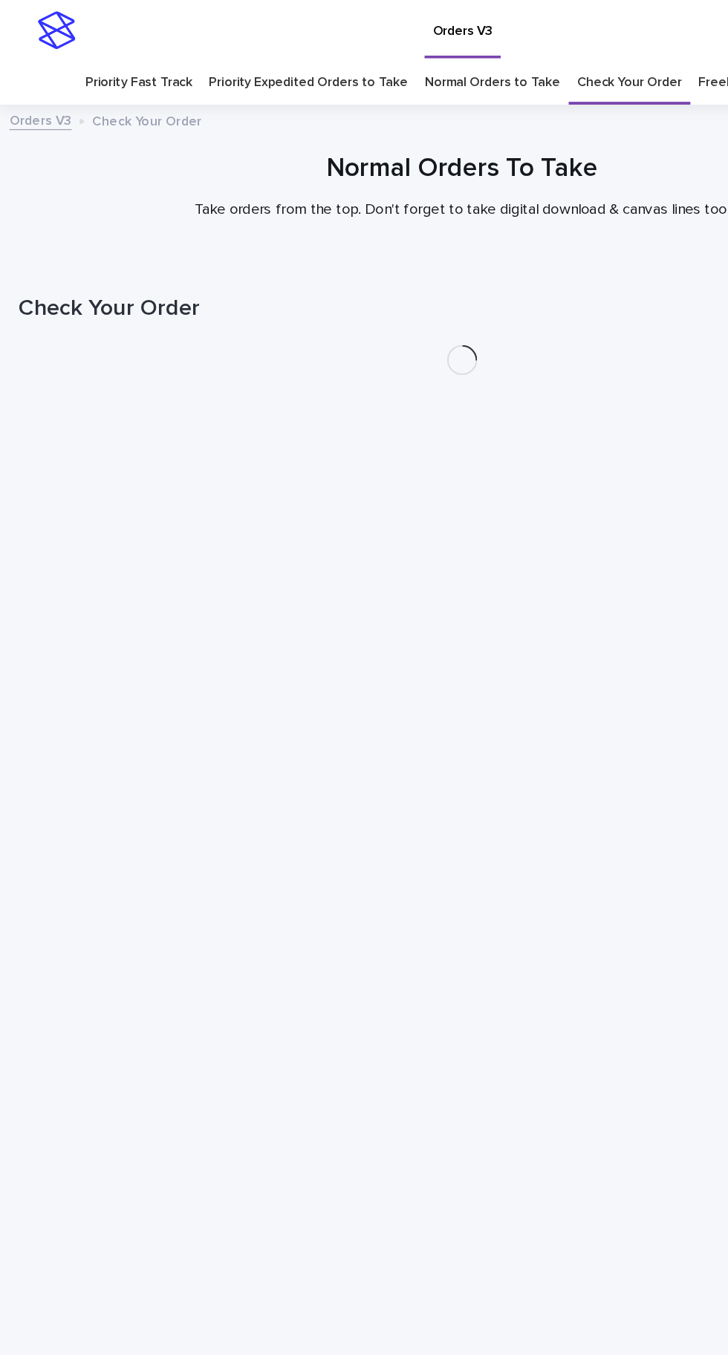
scroll to position [47, 0]
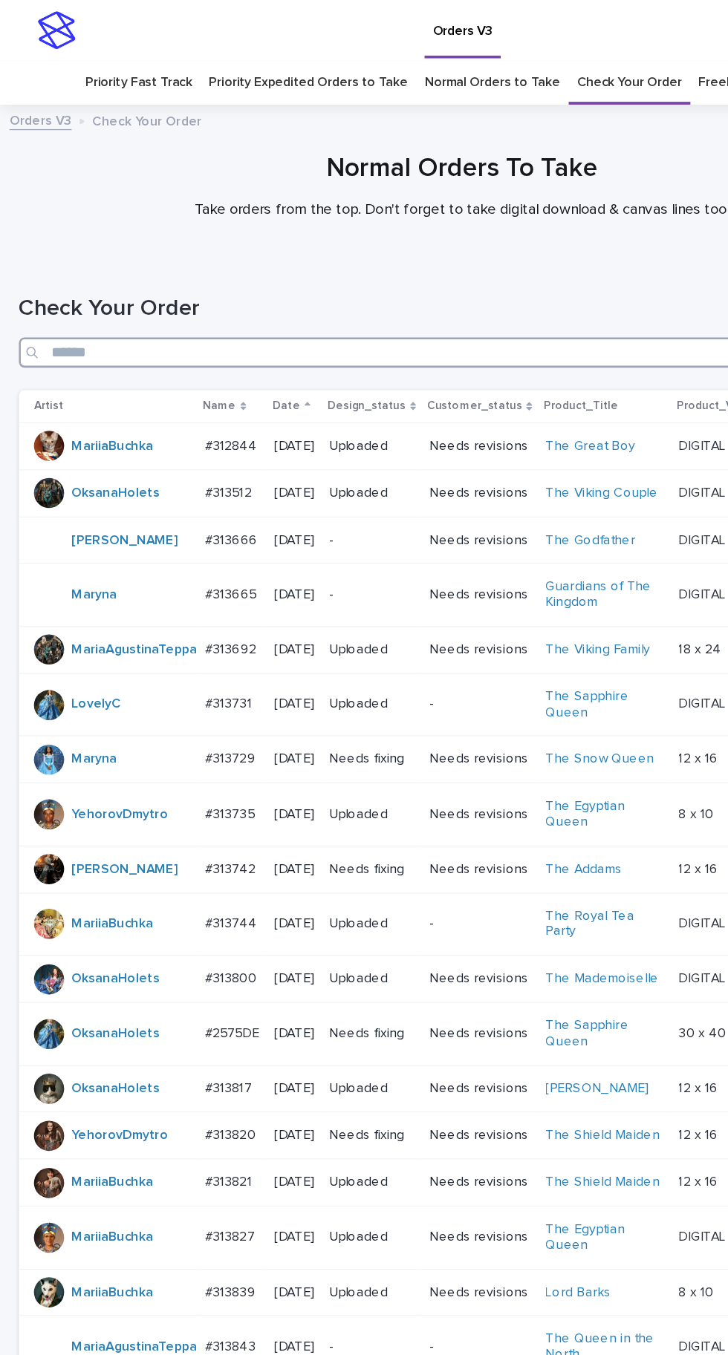
click at [295, 266] on input "Search" at bounding box center [364, 278] width 698 height 24
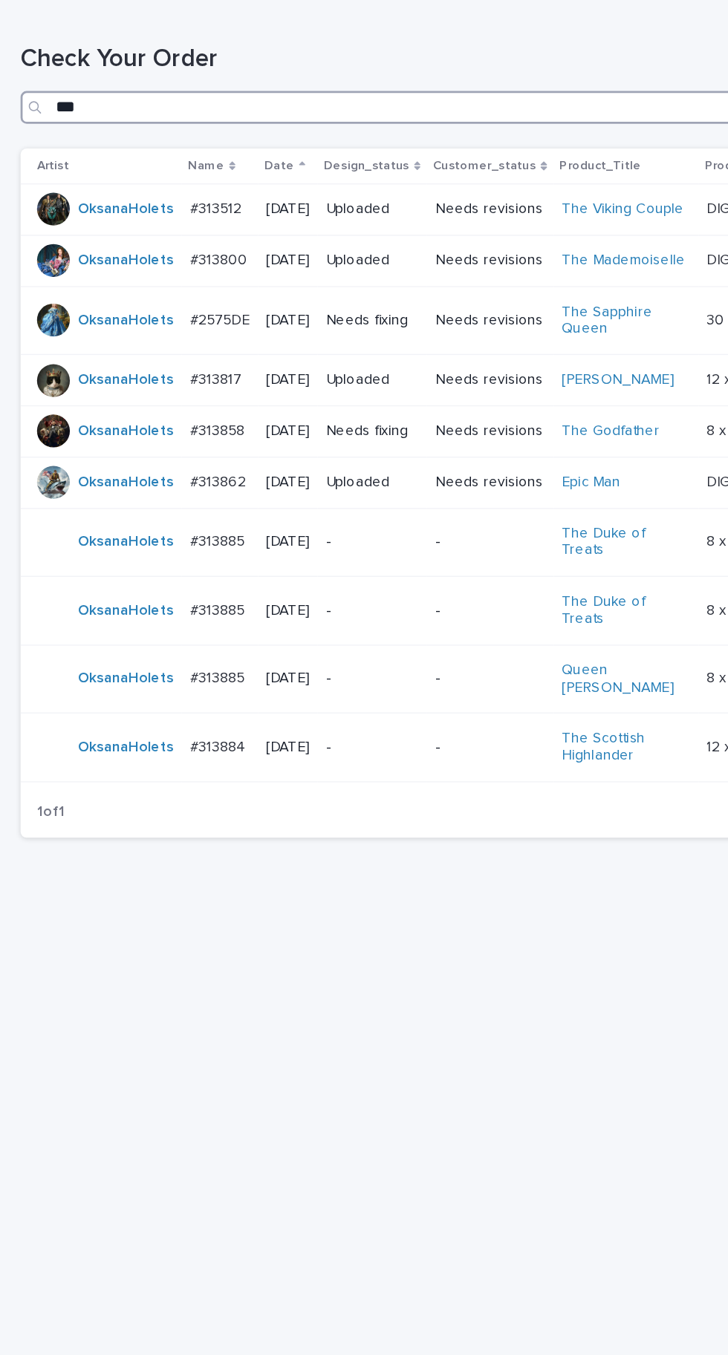
type input "***"
